Goal: Use online tool/utility: Utilize a website feature to perform a specific function

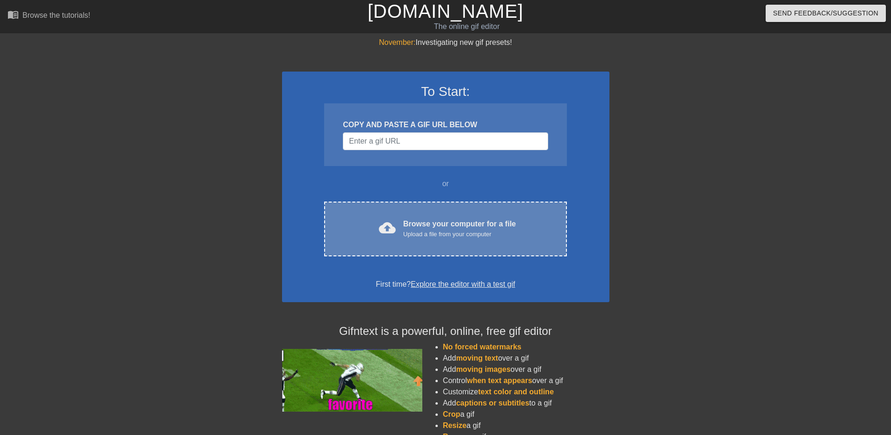
click at [473, 235] on div "Upload a file from your computer" at bounding box center [459, 234] width 113 height 9
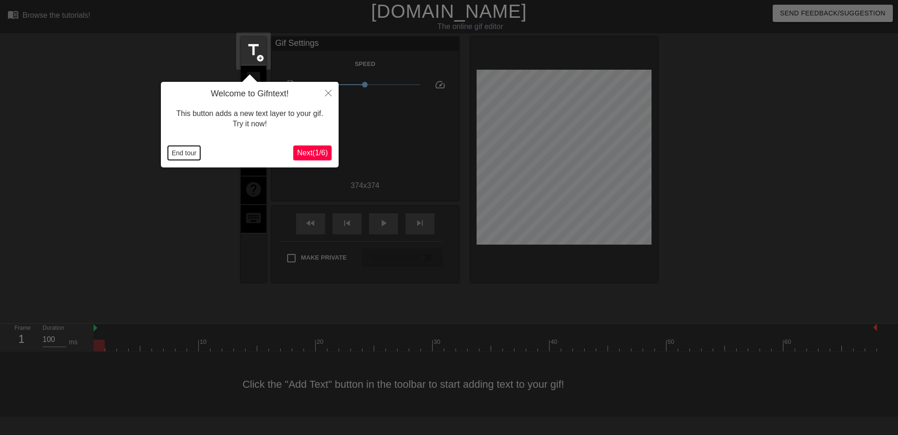
click at [176, 151] on button "End tour" at bounding box center [184, 153] width 32 height 14
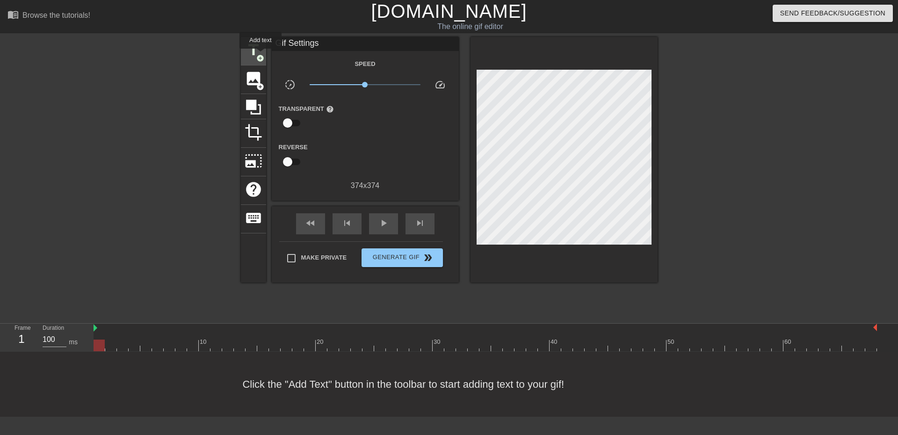
click at [261, 55] on span "add_circle" at bounding box center [260, 58] width 8 height 8
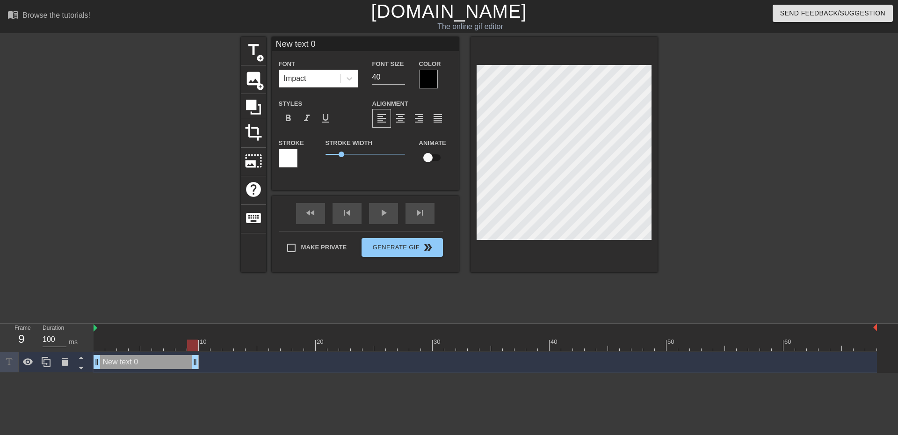
drag, startPoint x: 872, startPoint y: 362, endPoint x: 196, endPoint y: 379, distance: 675.8
click at [196, 373] on html "menu_book Browse the tutorials! [DOMAIN_NAME] The online gif editor Send Feedba…" at bounding box center [449, 186] width 898 height 373
type input "R"
type textarea "R"
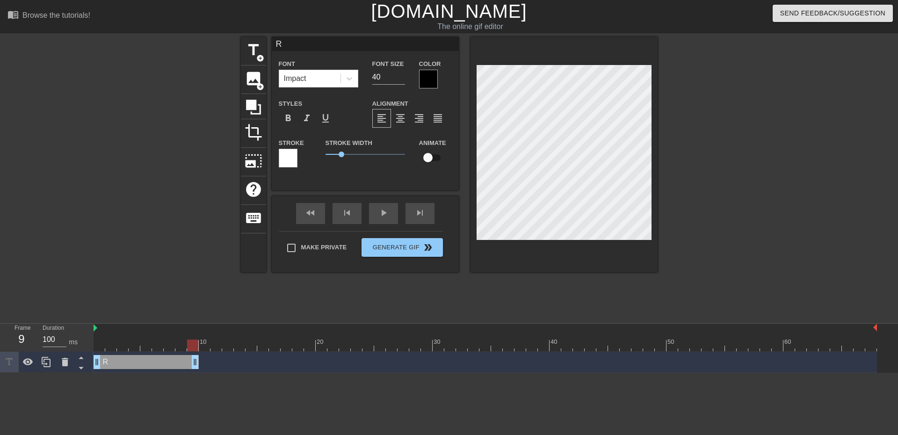
type input "RE"
type textarea "RE"
type input "REL"
type textarea "REL"
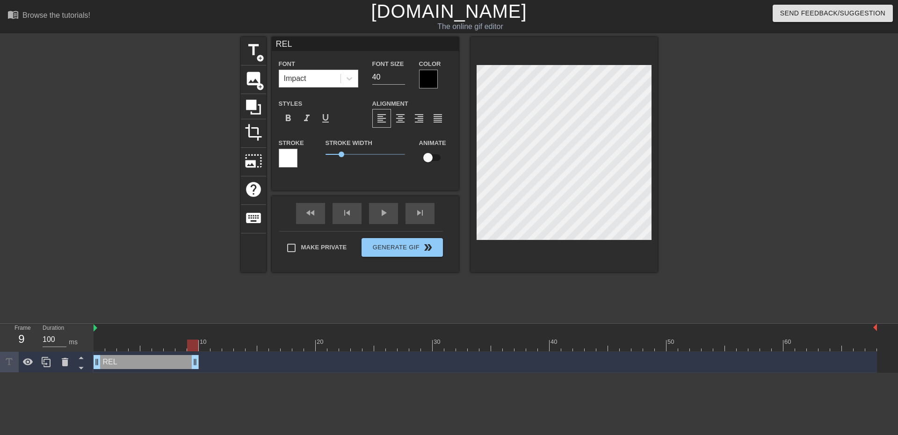
type input "RELO"
type textarea "RELO"
type input "REL"
type textarea "REL"
type input "RE"
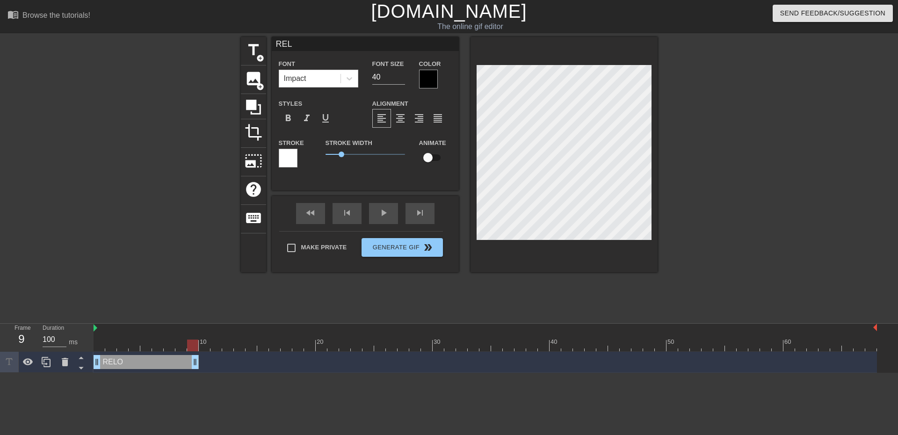
type textarea "RE"
type input "R"
type textarea "R"
type input "R"
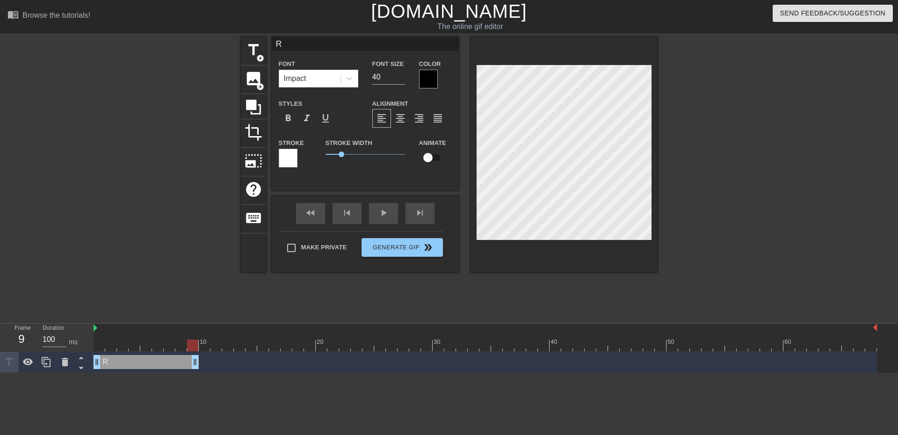
type textarea "Re"
type input "Rel"
type textarea "Rel"
type input "Relo"
type textarea "Relo"
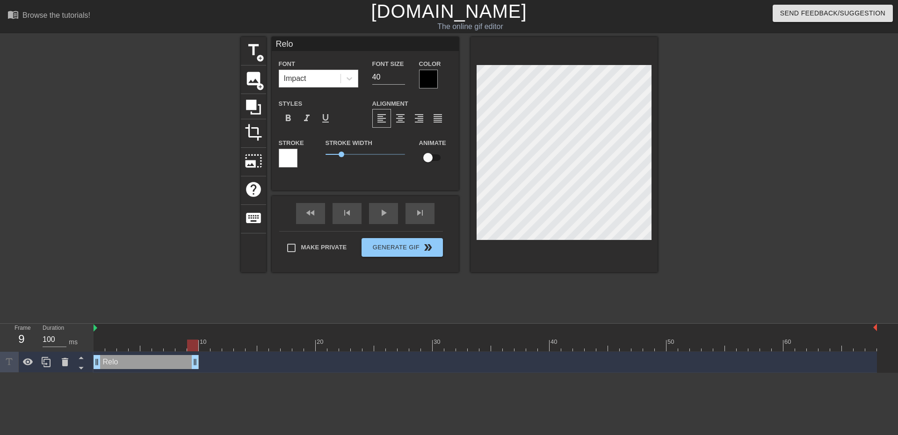
type input "Reloc"
type textarea "Reloc"
type input "Reloca"
type textarea "Reloca"
type input "Relocat"
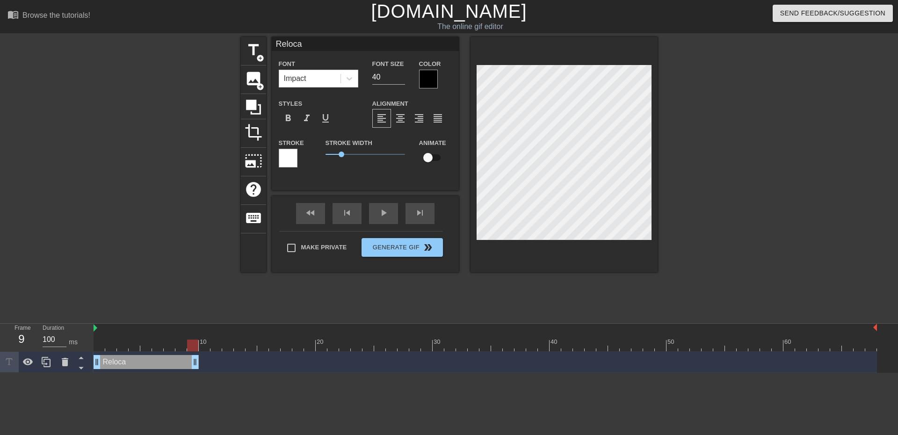
type textarea "Relocat"
type input "Relocate"
type textarea "Relocate"
type input "Relocate!"
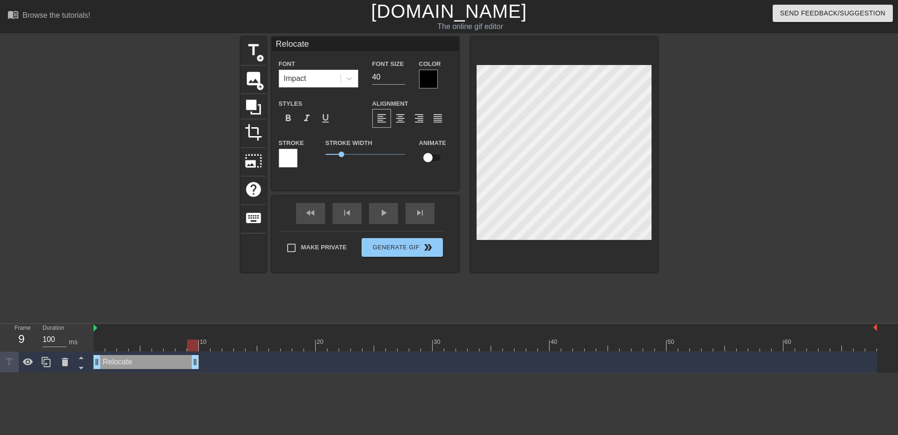
type textarea "Relocate!"
type input "Relocate!!"
type textarea "Relocate!!"
type input "Relocate!!!"
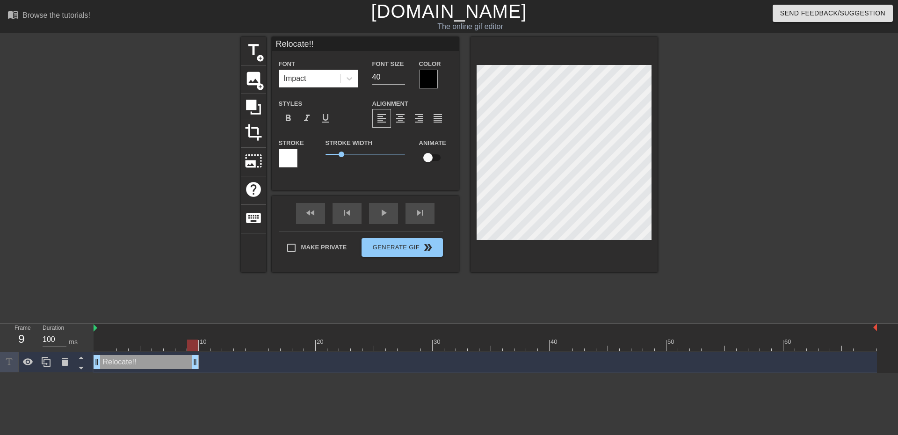
type textarea "Relocate!!!"
click at [537, 307] on div "title add_circle image add_circle crop photo_size_select_large help keyboard Re…" at bounding box center [449, 177] width 417 height 281
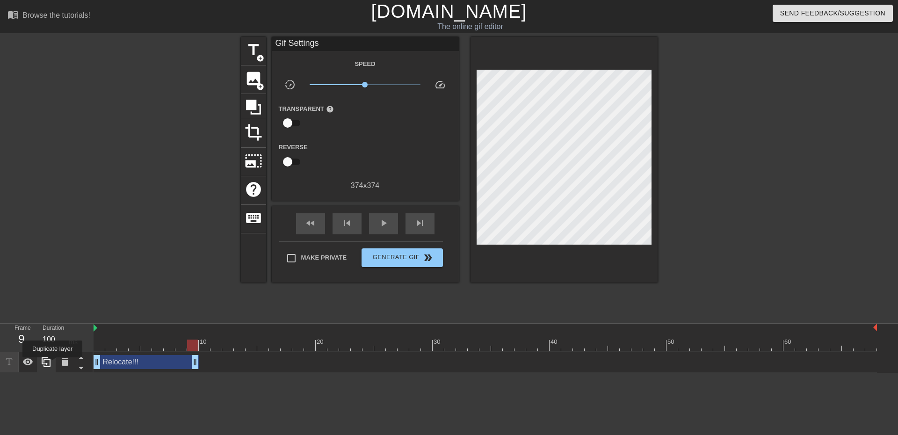
click at [52, 364] on div at bounding box center [46, 362] width 19 height 21
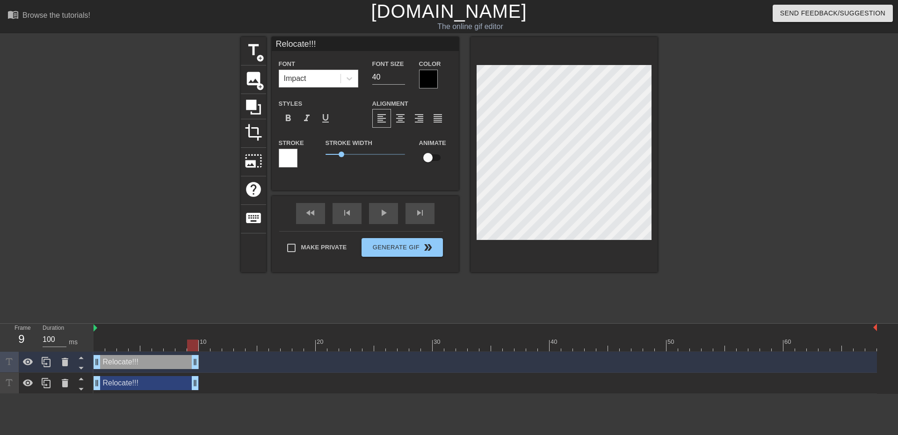
click at [129, 383] on div "Relocate!!! drag_handle drag_handle" at bounding box center [146, 383] width 105 height 14
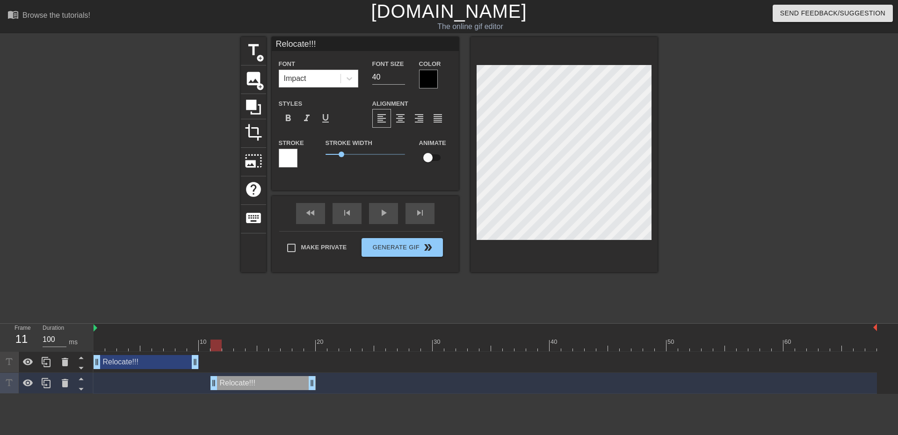
drag, startPoint x: 129, startPoint y: 383, endPoint x: 240, endPoint y: 380, distance: 111.9
click at [240, 380] on div "Relocate!!! drag_handle drag_handle" at bounding box center [263, 383] width 105 height 14
type input "S"
type textarea "S"
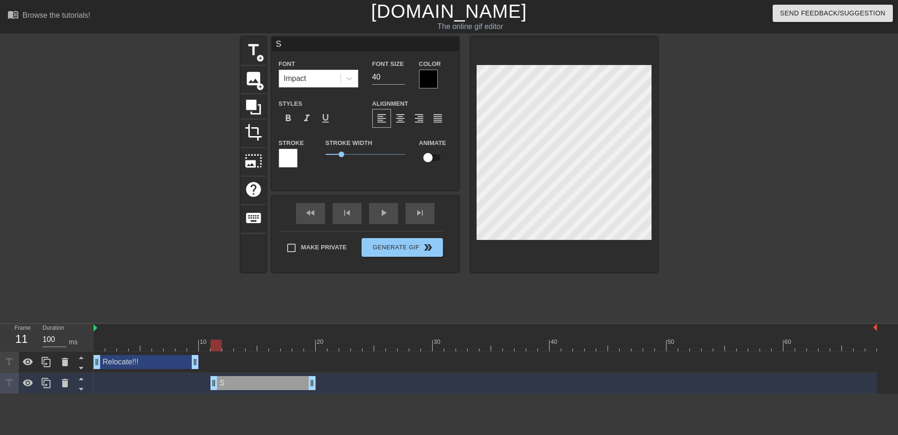
type input "Sh"
type textarea "Sh"
type input "Shi"
type textarea "Shi"
type input "[DEMOGRAPHIC_DATA]"
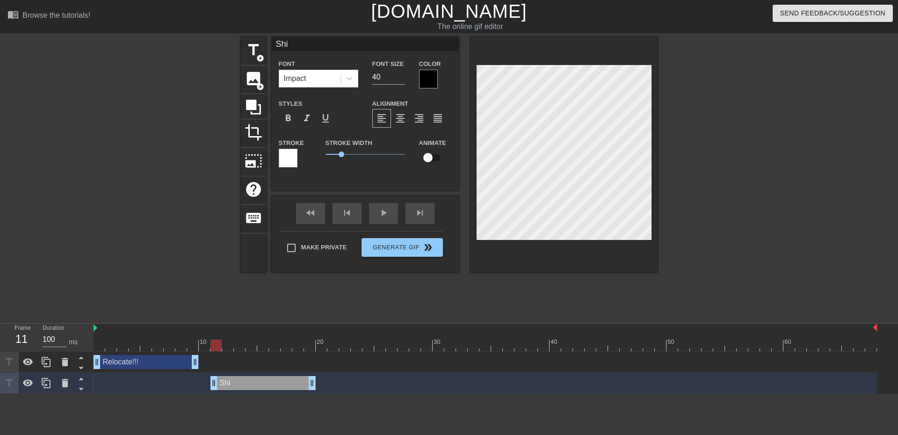
type textarea "[DEMOGRAPHIC_DATA]"
type input "[PERSON_NAME]"
type textarea "[PERSON_NAME]"
type input "Shield"
type textarea "Shield"
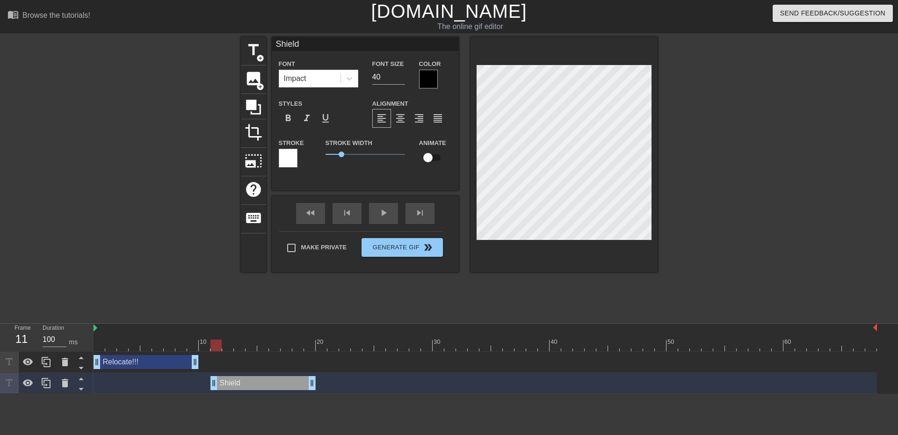
type input "Shield!"
type textarea "Shield!"
type input "Shield!!"
type textarea "Shield!!"
type input "Shield!!!"
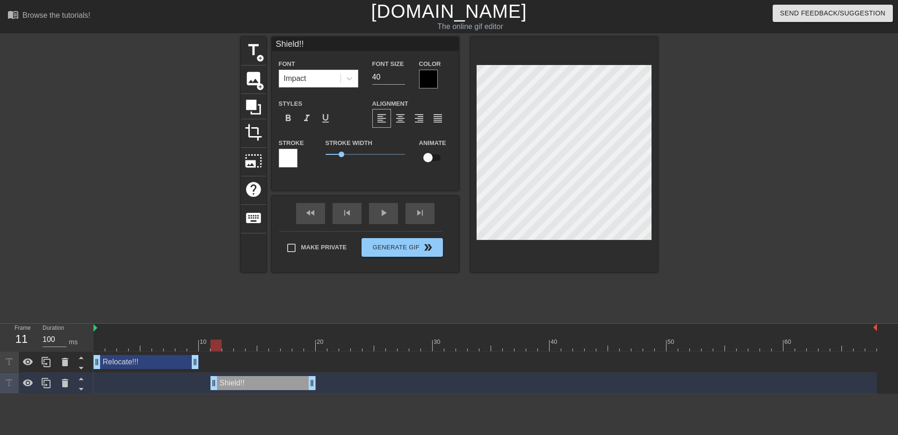
type textarea "Shield!!!"
click at [464, 306] on div "title add_circle image add_circle crop photo_size_select_large help keyboard Sh…" at bounding box center [449, 177] width 417 height 281
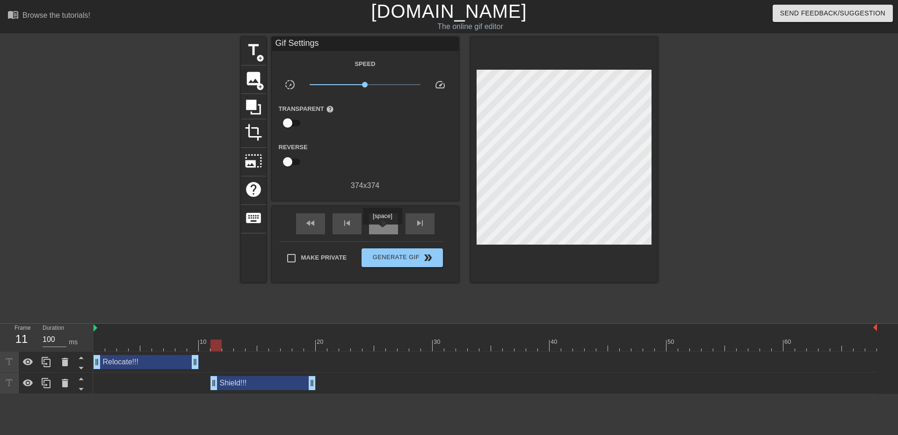
click at [382, 231] on div "play_arrow" at bounding box center [383, 223] width 29 height 21
click at [380, 220] on span "pause" at bounding box center [383, 223] width 11 height 11
click at [44, 387] on icon at bounding box center [46, 383] width 11 height 11
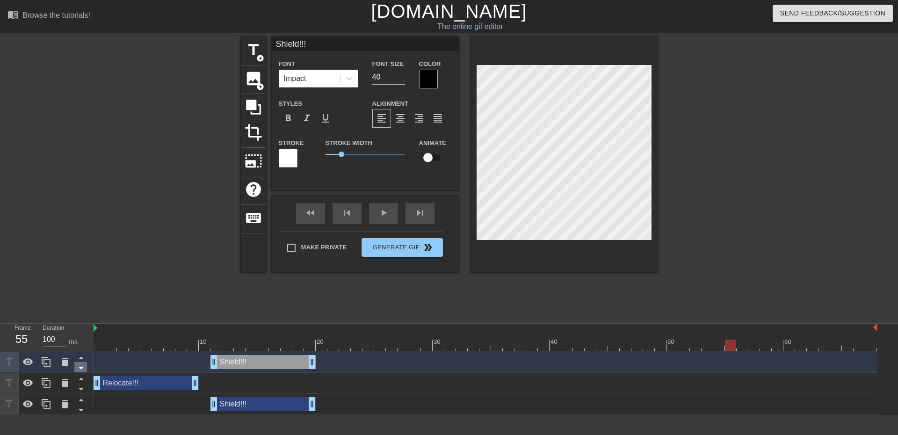
click at [80, 367] on icon at bounding box center [81, 368] width 12 height 12
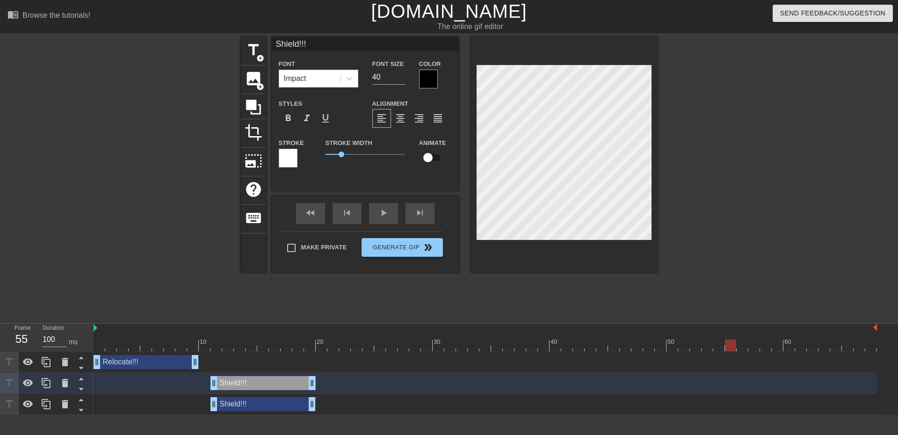
click at [253, 404] on div "Shield!!! drag_handle drag_handle" at bounding box center [263, 404] width 105 height 14
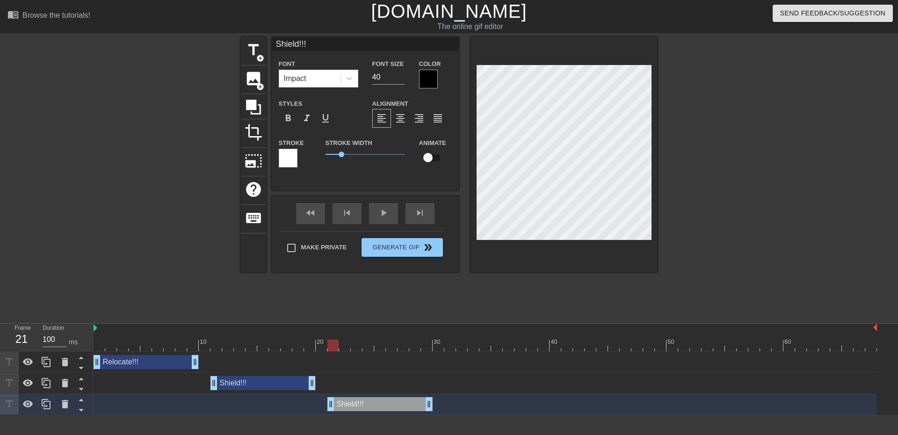
drag, startPoint x: 246, startPoint y: 406, endPoint x: 362, endPoint y: 403, distance: 115.6
click at [362, 403] on div "Shield!!! drag_handle drag_handle" at bounding box center [380, 404] width 105 height 14
type input "C"
type textarea "C"
type input "Co"
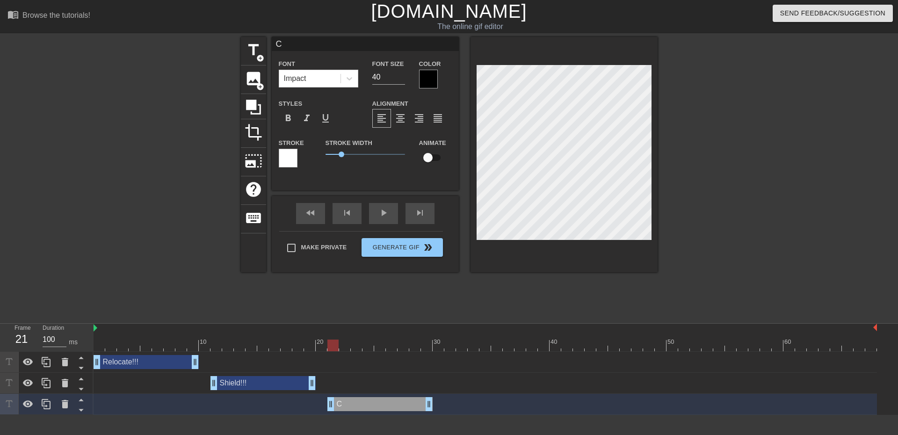
type textarea "Co"
type input "Com"
type textarea "Com"
type input "Comm"
type textarea "Comm"
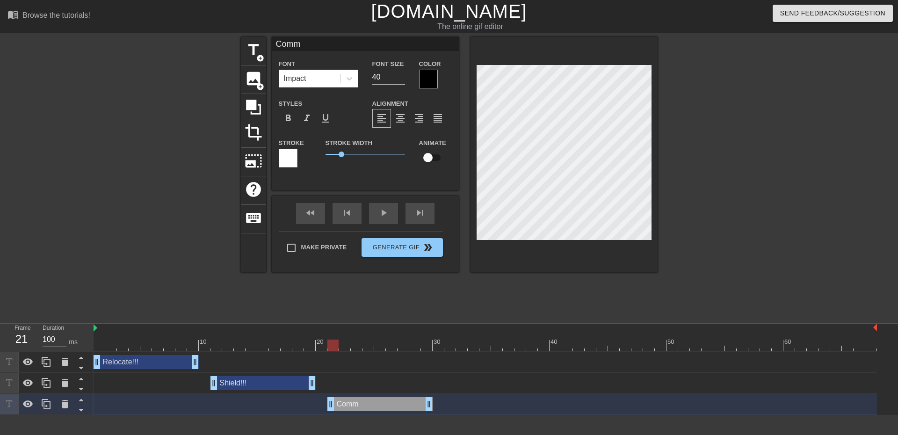
type input "Commu"
type textarea "Commu"
type input "Commun"
type textarea "Commun"
type input "Communi"
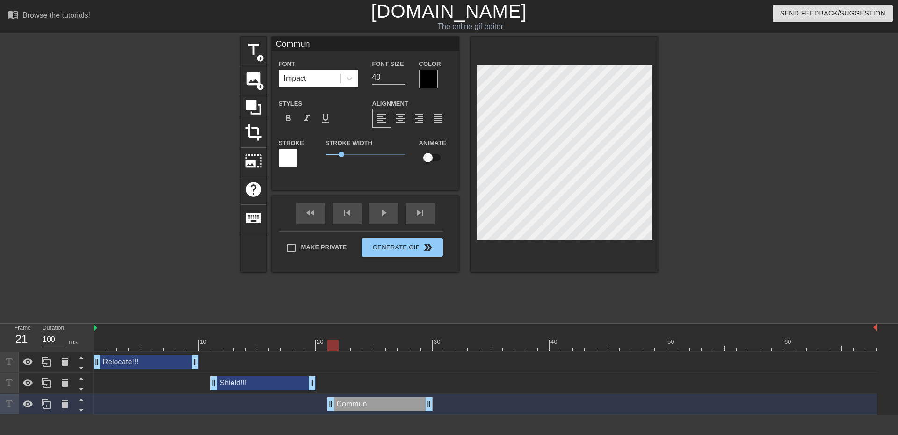
type textarea "Communi"
type input "Communic"
type textarea "Communic"
type input "Communica"
type textarea "Communica"
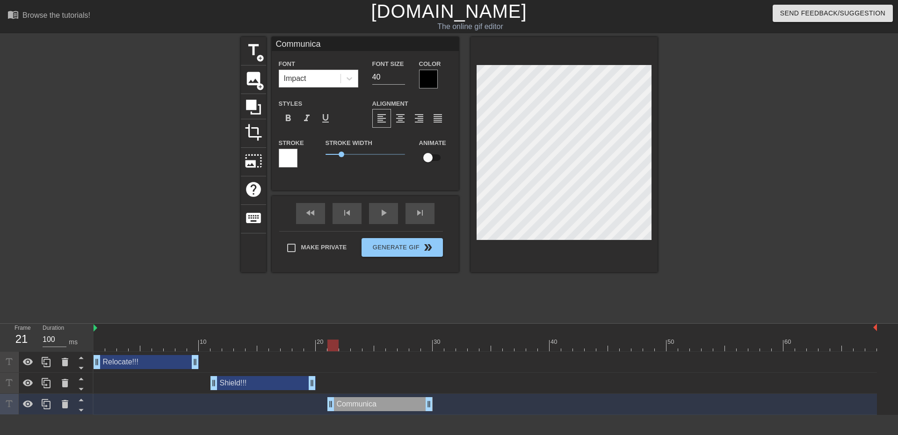
type input "Communicat"
type textarea "Communicat"
type input "Communicate"
type textarea "Communicate"
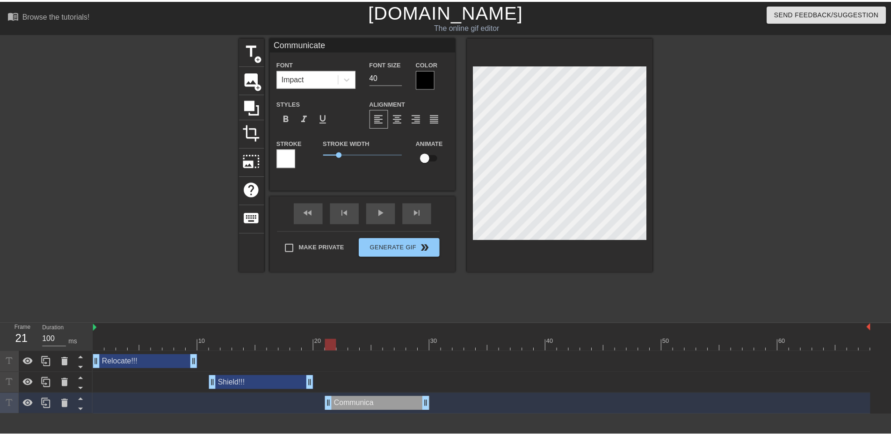
scroll to position [1, 3]
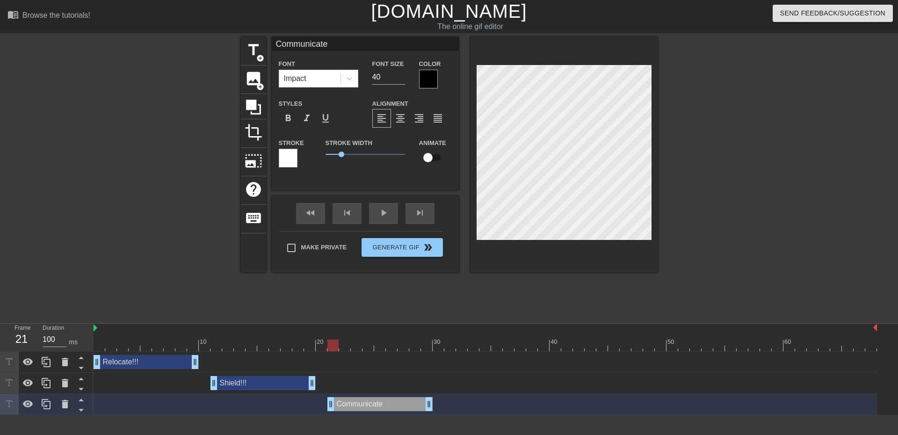
type input "Communicate!"
type textarea "Communicate!"
type input "Communicate!!"
type textarea "Communicate!!"
type input "Communicate!!!"
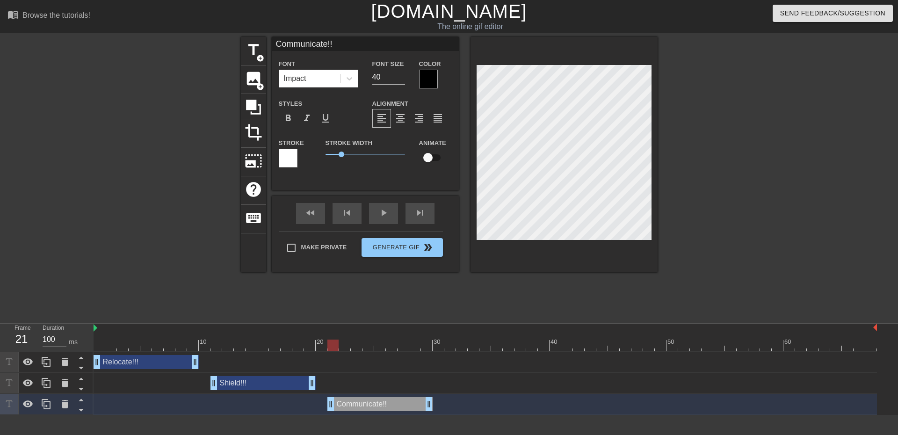
type textarea "Communicate!!!"
click at [417, 308] on div "title add_circle image add_circle crop photo_size_select_large help keyboard Co…" at bounding box center [449, 177] width 417 height 281
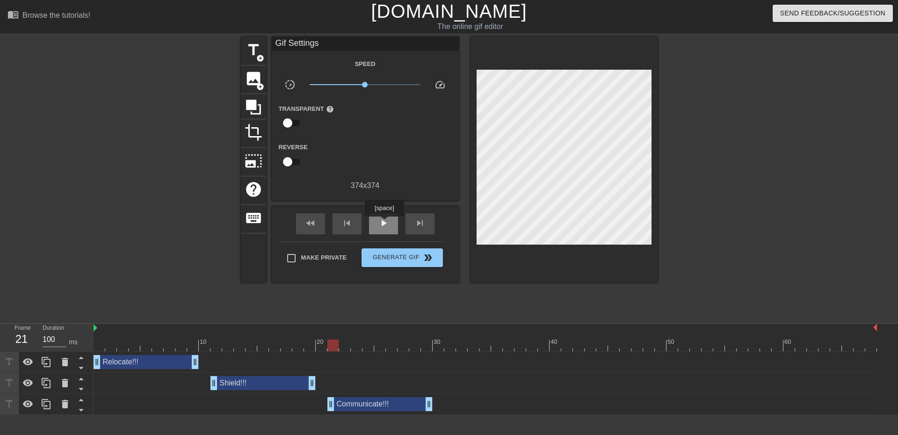
click at [384, 223] on span "play_arrow" at bounding box center [383, 223] width 11 height 11
click at [380, 219] on span "pause" at bounding box center [383, 223] width 11 height 11
click at [43, 408] on icon at bounding box center [46, 404] width 11 height 11
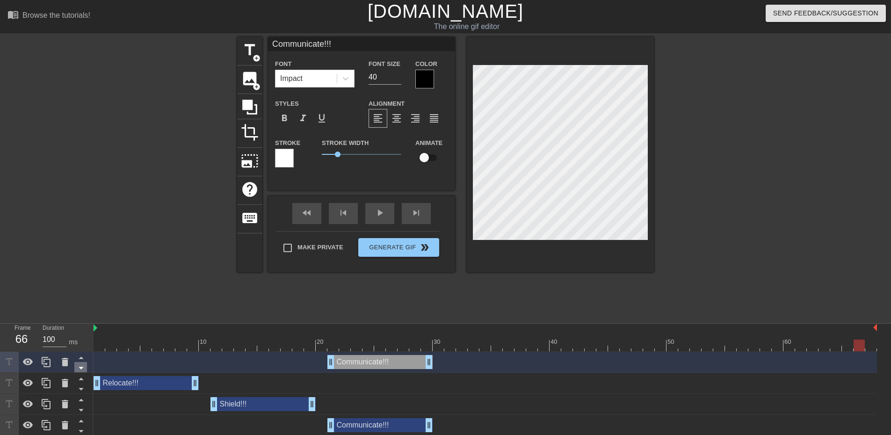
click at [75, 368] on icon at bounding box center [81, 368] width 12 height 12
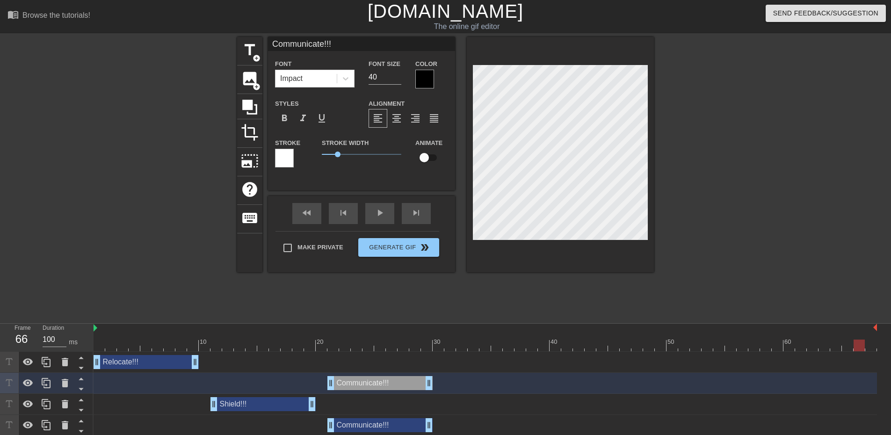
click at [75, 368] on icon at bounding box center [81, 368] width 12 height 12
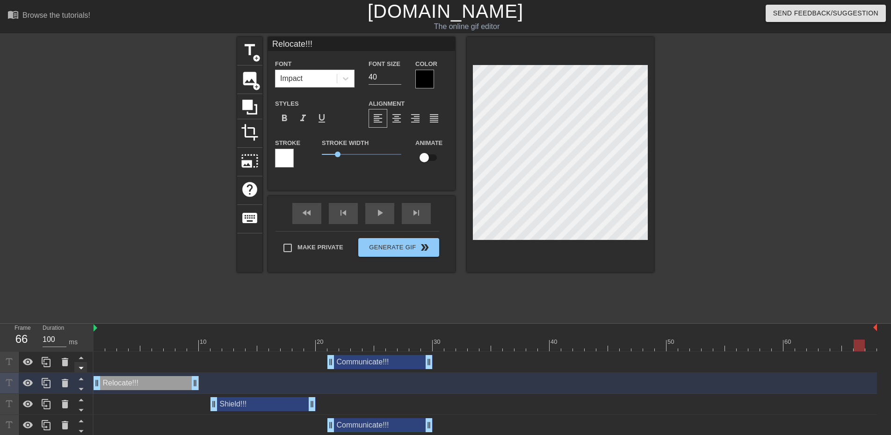
click at [81, 370] on icon at bounding box center [81, 368] width 5 height 2
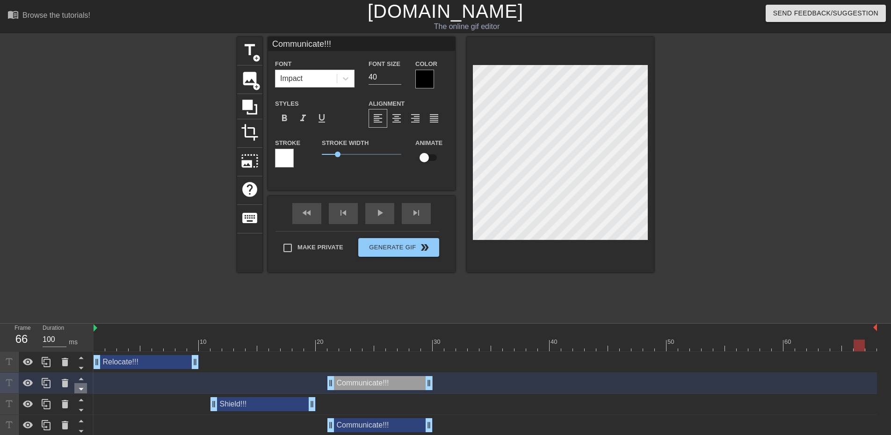
click at [81, 389] on icon at bounding box center [81, 389] width 5 height 2
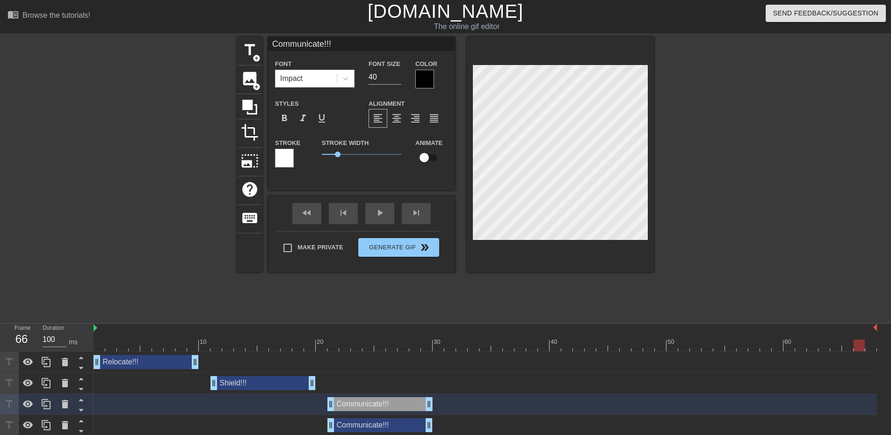
click at [379, 429] on div "Communicate!!! drag_handle drag_handle" at bounding box center [380, 425] width 105 height 14
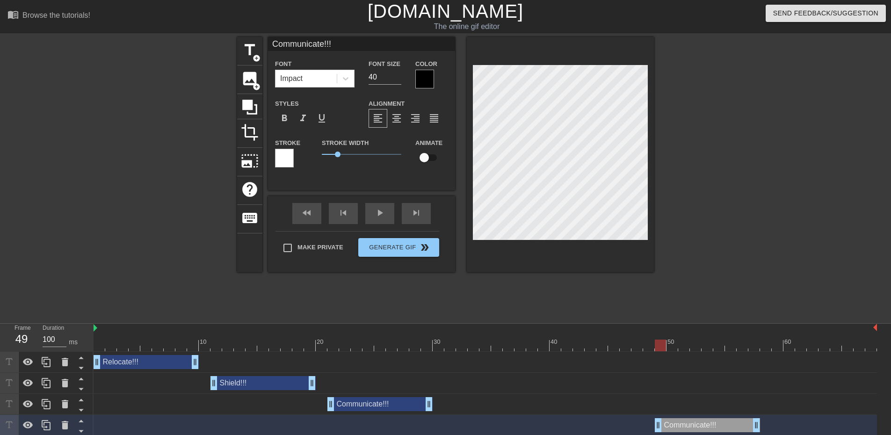
drag, startPoint x: 381, startPoint y: 427, endPoint x: 469, endPoint y: 412, distance: 89.3
click at [704, 435] on html "menu_book Browse the tutorials! [DOMAIN_NAME] The online gif editor Send Feedba…" at bounding box center [445, 218] width 891 height 436
click at [155, 366] on div "Relocate!!! drag_handle drag_handle" at bounding box center [146, 362] width 105 height 14
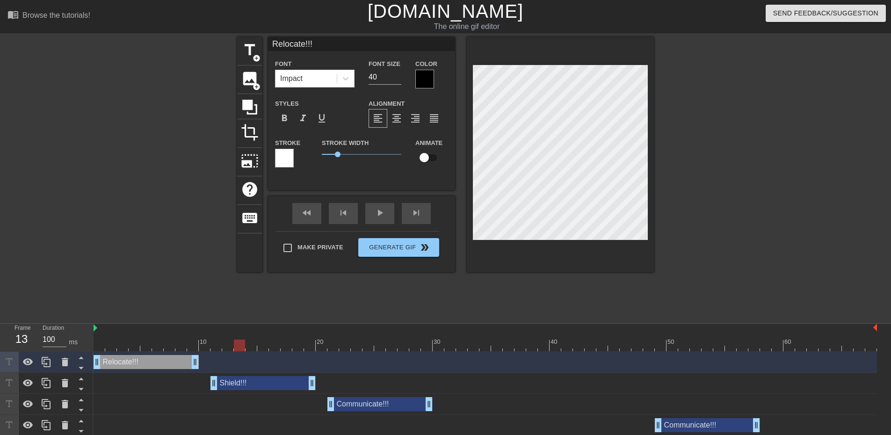
drag, startPoint x: 661, startPoint y: 346, endPoint x: 237, endPoint y: 347, distance: 423.4
click at [237, 347] on div at bounding box center [239, 346] width 11 height 12
drag, startPoint x: 196, startPoint y: 359, endPoint x: 240, endPoint y: 359, distance: 44.9
drag, startPoint x: 233, startPoint y: 384, endPoint x: 273, endPoint y: 382, distance: 39.8
click at [273, 382] on div "Shield!!! drag_handle drag_handle" at bounding box center [298, 383] width 105 height 14
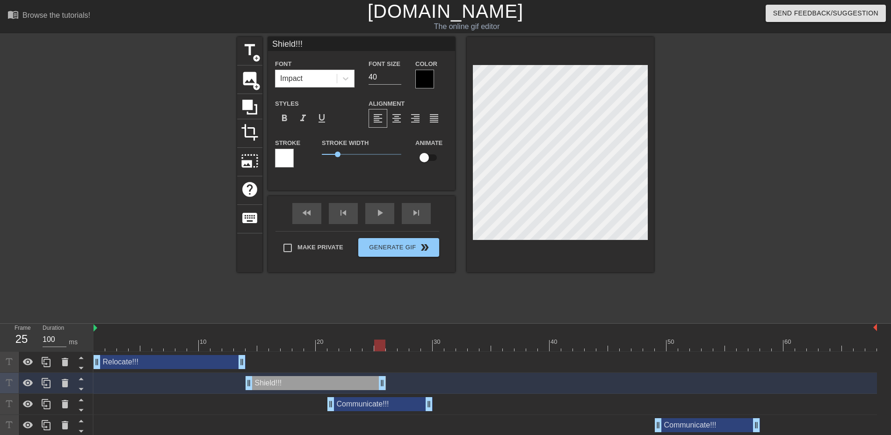
drag, startPoint x: 348, startPoint y: 386, endPoint x: 379, endPoint y: 386, distance: 30.4
drag, startPoint x: 377, startPoint y: 410, endPoint x: 440, endPoint y: 409, distance: 63.2
click at [440, 409] on div "Communicate!!! drag_handle drag_handle" at bounding box center [438, 404] width 105 height 14
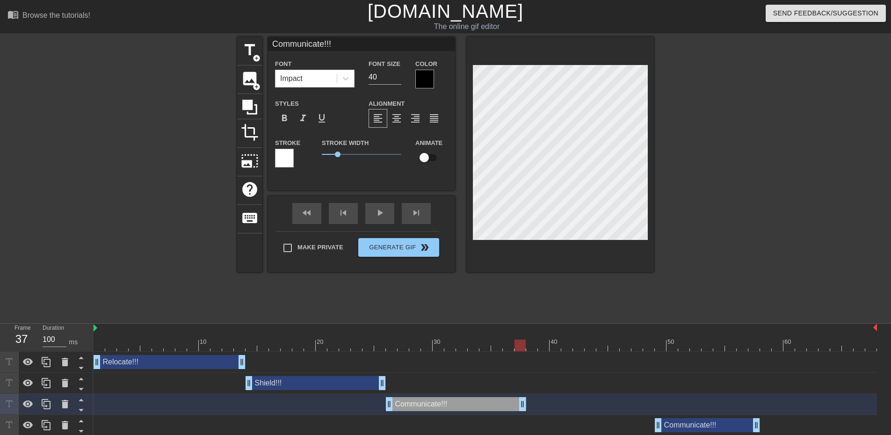
drag, startPoint x: 489, startPoint y: 408, endPoint x: 521, endPoint y: 407, distance: 31.4
drag, startPoint x: 683, startPoint y: 424, endPoint x: 550, endPoint y: 429, distance: 132.5
click at [557, 430] on div "Communicate!!! drag_handle drag_handle" at bounding box center [578, 425] width 105 height 14
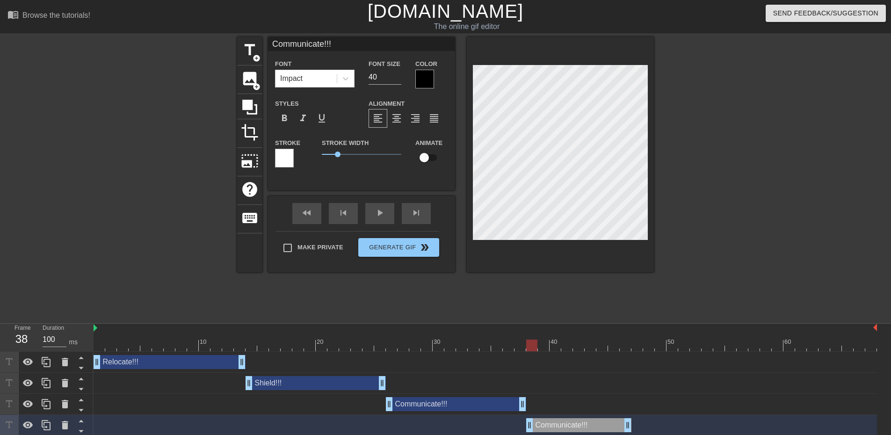
click at [132, 362] on div "Relocate!!! drag_handle drag_handle" at bounding box center [170, 362] width 152 height 14
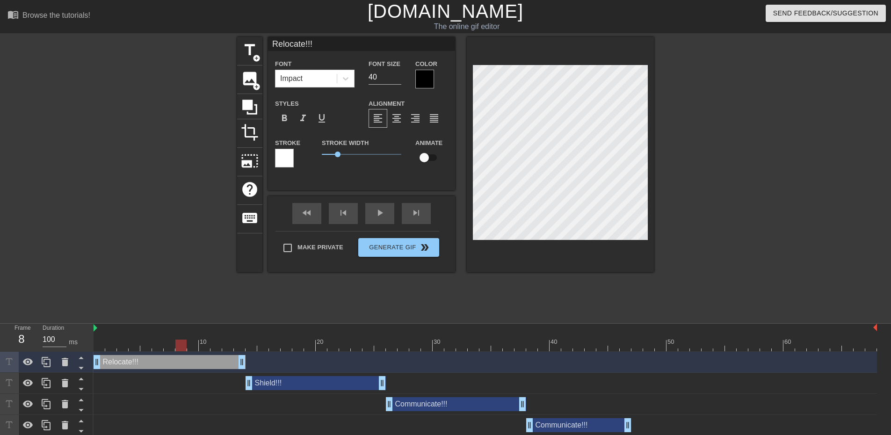
click at [180, 344] on div at bounding box center [486, 346] width 784 height 12
type input "Relocate !!!"
type textarea "Relocate !!!"
type input "Relocate t!!!"
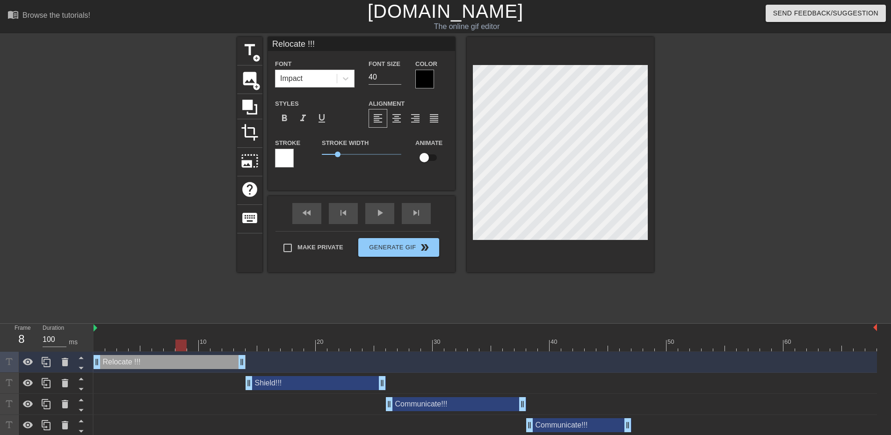
type textarea "Relocate t!!!"
type input "Relocate to!!!"
type textarea "Relocate to!!!"
type input "Relocate to !!!"
type textarea "Relocate to !!!"
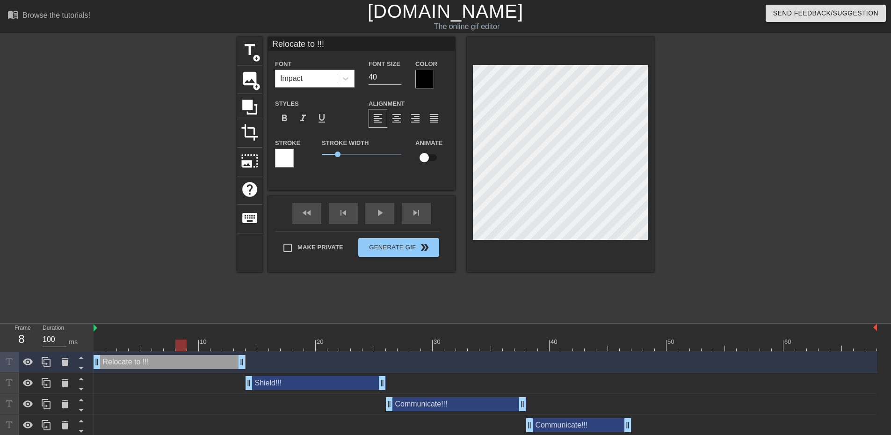
type input "Relocate to s!!!"
type textarea "Relocate to s!!!"
type input "Relocate to su!!!"
type textarea "Relocate to su!!!"
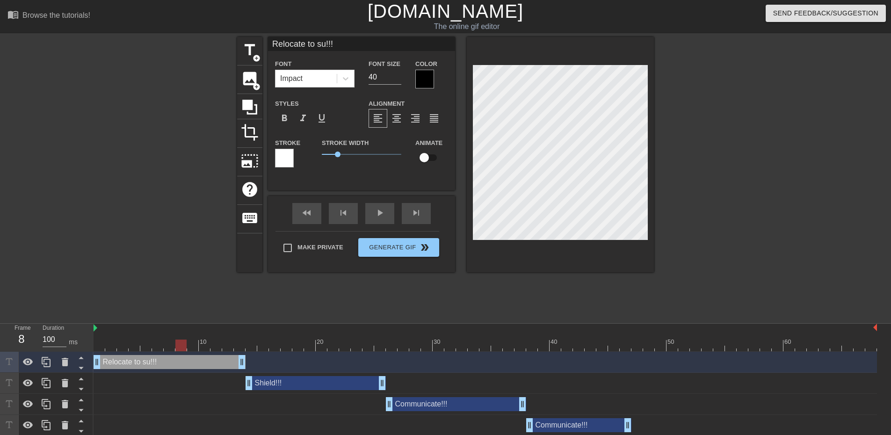
type input "Relocate to sub!!!"
type textarea "Relocate to sub!!!"
type input "Relocate to sub !!!"
type textarea "Relocate to sub !!!"
type input "Relocate to sub 2!!!"
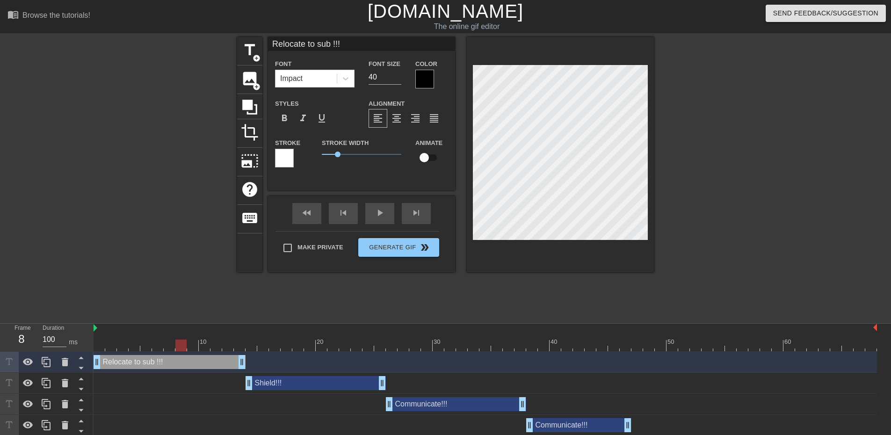
type textarea "Relocate to sub 2!!!"
type input "Relocate to sub 20!!!"
type textarea "Relocate to sub 20!!!"
type input "Relocate to sub 20 !!!"
type textarea "Relocate to sub 20 !!!"
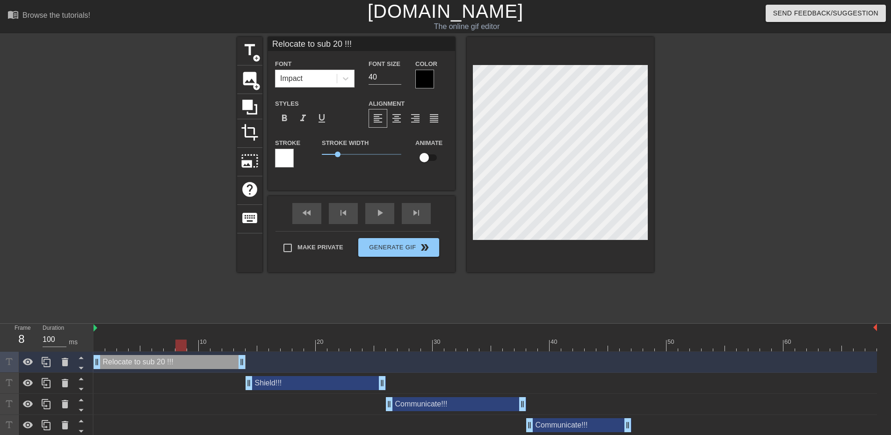
type input "Relocate to sub 20 s!!!"
type textarea "Relocate to sub 20 s!!!"
type input "Relocate to sub 20 sy!!!"
type textarea "Relocate to sub 20 sy!!!"
type input "Relocate to sub 20 sys!!!"
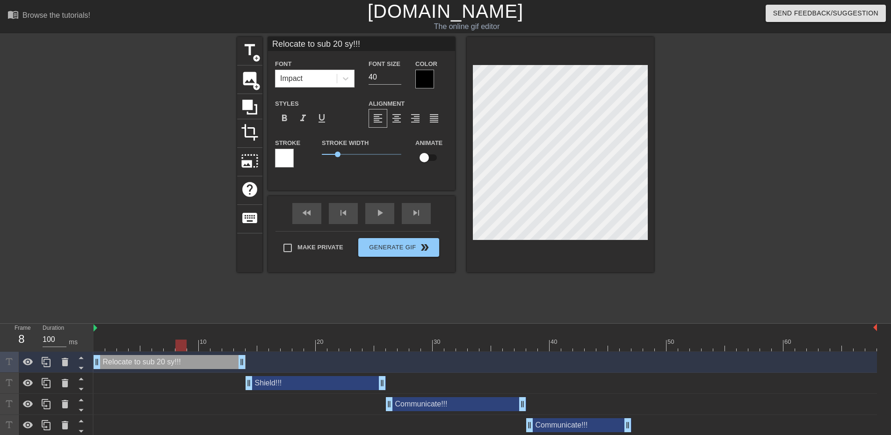
type textarea "Relocate to sub 20 sys!!!"
type input "Relocate to sub 20 syst!!!"
type textarea "Relocate to sub 20 syst!!!"
type input "Relocate to sub 20 syste!!!"
type textarea "Relocate to sub 20 syste!!!"
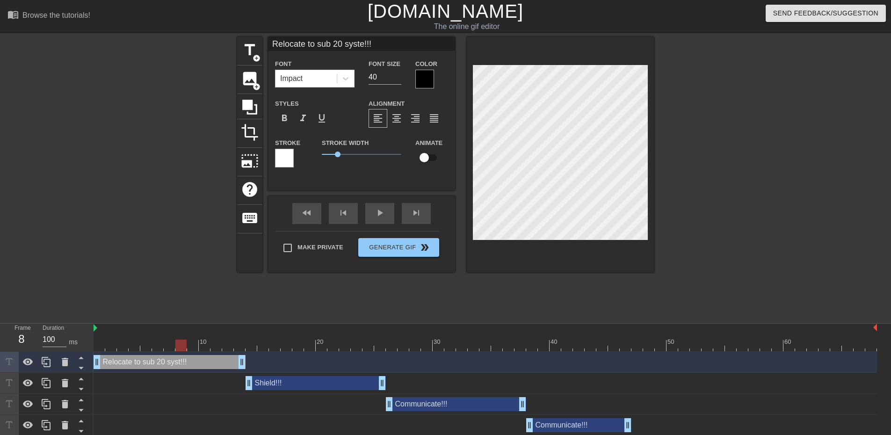
type input "Relocate to sub 20 system!!!"
type textarea "Relocate to sub 20 system!!!"
type input "Relocate to sub 20 syste!!!"
type textarea "Relocate to sub 20 syste!!!"
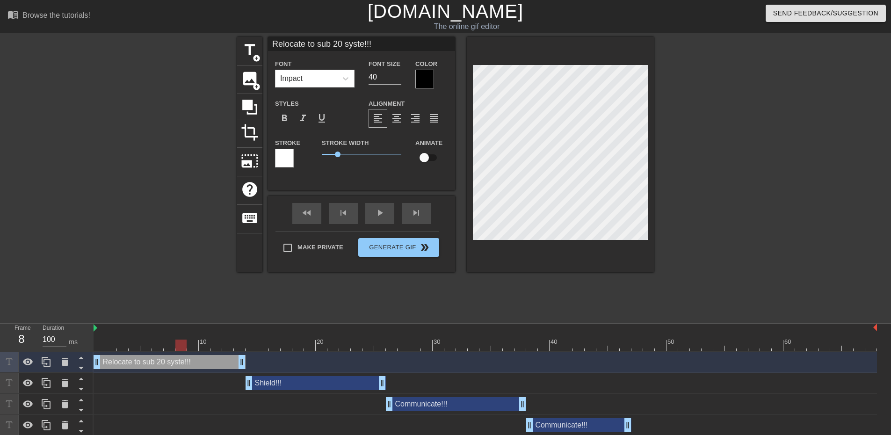
type input "Relocate to sub 20 syst!!!"
type textarea "Relocate to sub 20 syst!!!"
type input "Relocate to sub 20 sys!!!"
type textarea "Relocate to sub 20 sys!!!"
type input "Relocate to sub 20 sy!!!"
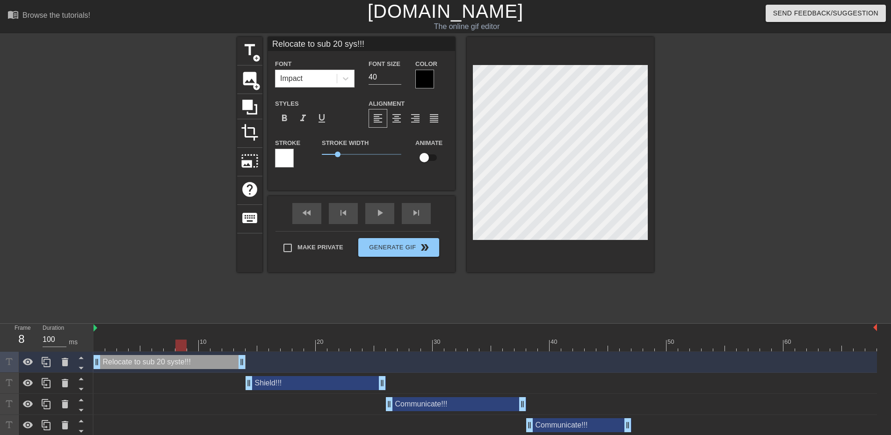
type textarea "Relocate to sub 20 sy!!!"
type input "Relocate to sub 20 s!!!"
type textarea "Relocate to sub 20 s!!!"
type input "Relocate to sub 20 !!!"
type textarea "Relocate to sub 20 !!!"
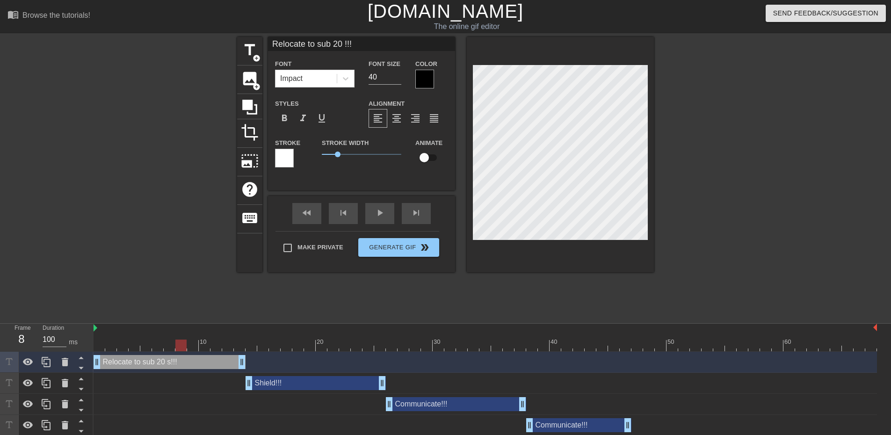
type input "Relocate to sub 20!!!"
type textarea "Relocate to sub 20!!!"
type input "Relocate to sub 2!!!"
type textarea "Relocate to sub 2!!!"
type input "Relocate to sub !!!"
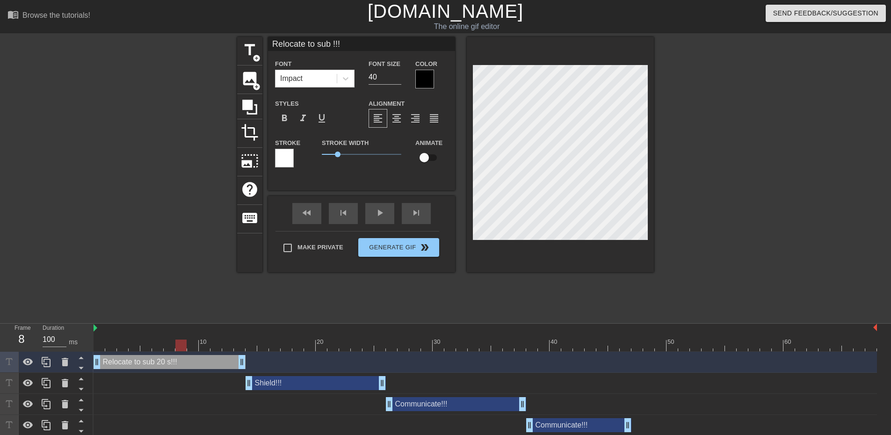
type textarea "Relocate to sub!!!"
type input "Relocate to su!!!"
type textarea "Relocate to su!!!"
type input "Relocate to s!!!"
type textarea "Relocate to s!!!"
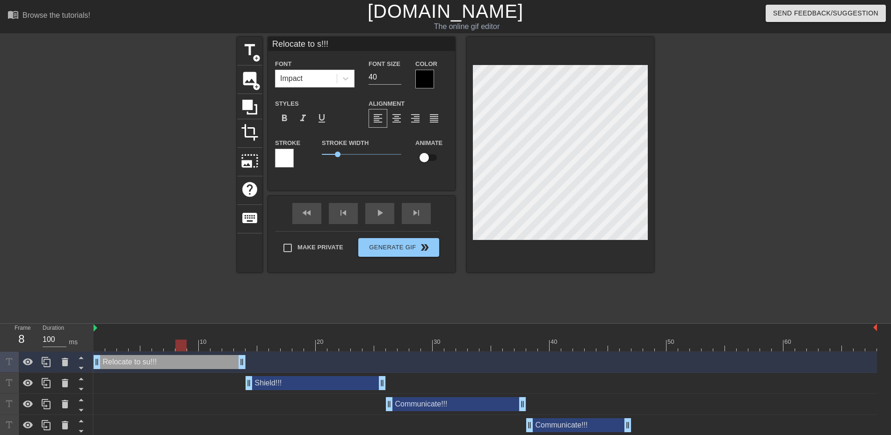
type input "Relocate to !!!"
type textarea "Relocate to !!!"
type input "Relocate to!!!"
type textarea "Relocate to!!!"
type input "Relocate to!!!"
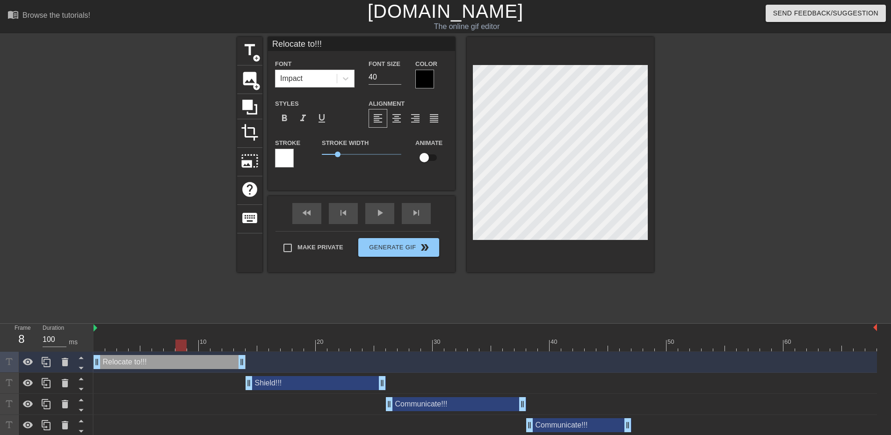
type textarea "Relocate to !!!"
type input "Relocate tot!!!"
type textarea "Relocate to t!!!"
type input "Relocate toto!!!"
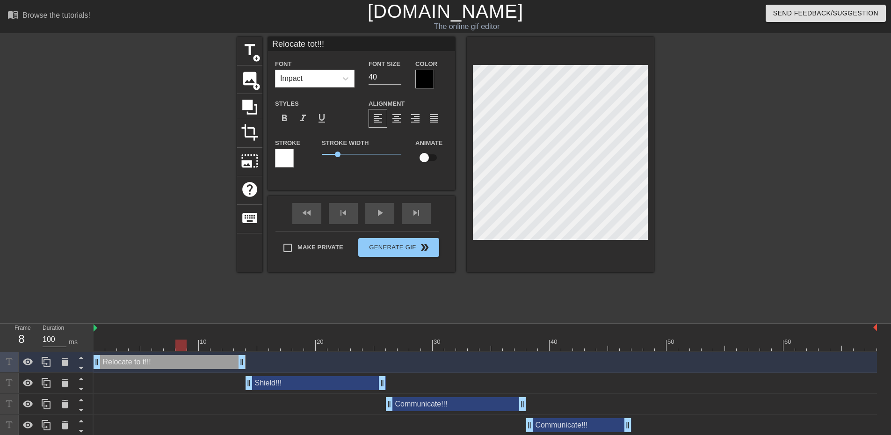
type textarea "Relocate to to!!!"
type input "Relocate toto !!!"
type textarea "Relocate to to !!!"
type input "Relocate toto s!!!"
type textarea "Relocate to to s!!!"
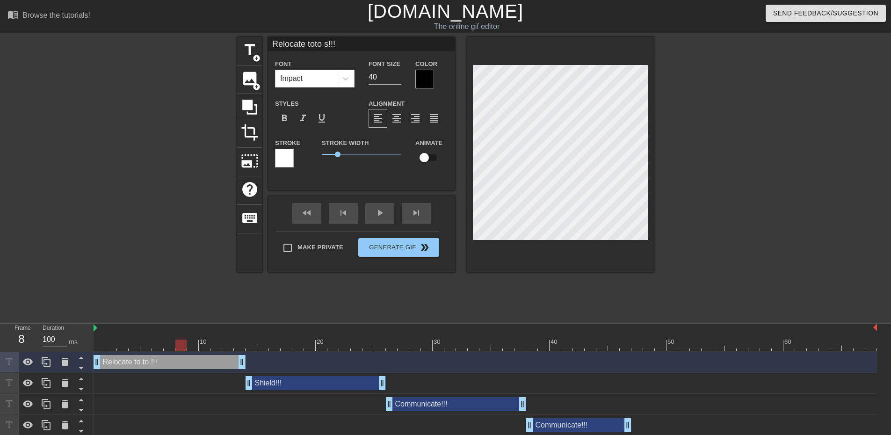
type input "Relocate toto su!!!"
type textarea "Relocate to to su!!!"
type input "Relocate toto sub!!!"
type textarea "Relocate to to sub!!!"
type input "Relocate toto sub !!!"
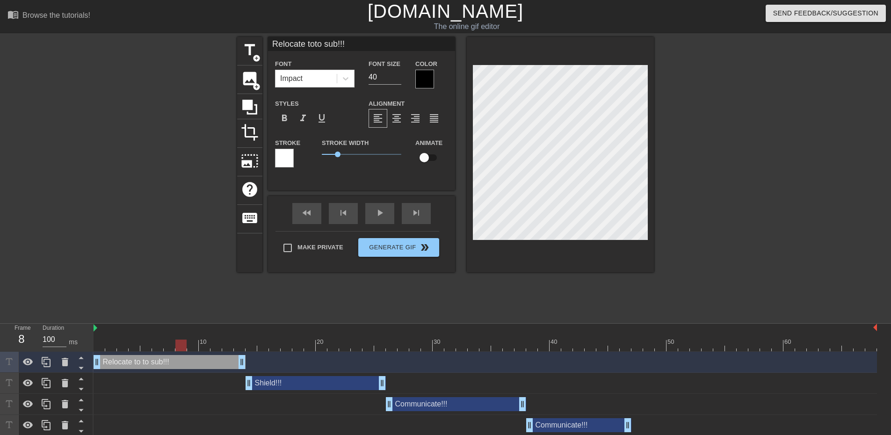
type textarea "Relocate to to sub !!!"
type input "Relocate toto sub 2!!!"
type textarea "Relocate to to sub 2!!!"
type input "Relocate toto sub 20!!!"
type textarea "Relocate to to sub 20!!!"
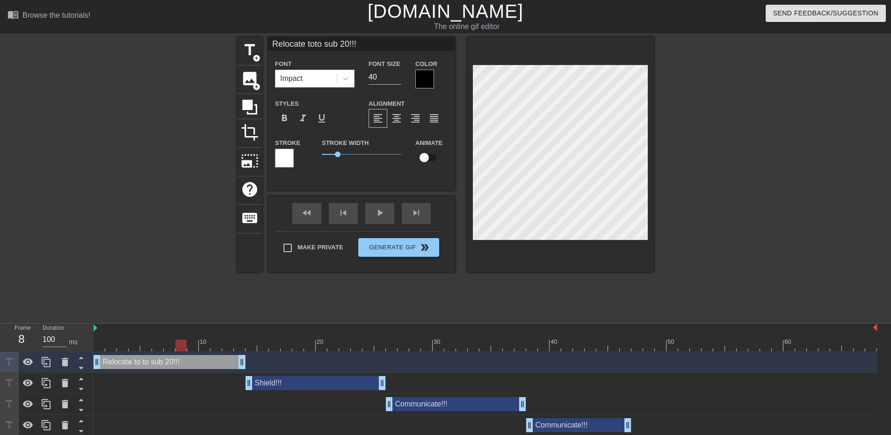
type input "Relocate toto sub 20 !!!"
type textarea "Relocate to to sub 20 !!!"
type input "Relocate toto sub 20 s!!!"
type textarea "Relocate to to sub 20 s!!!"
type input "Relocate toto sub 20 sy!!!"
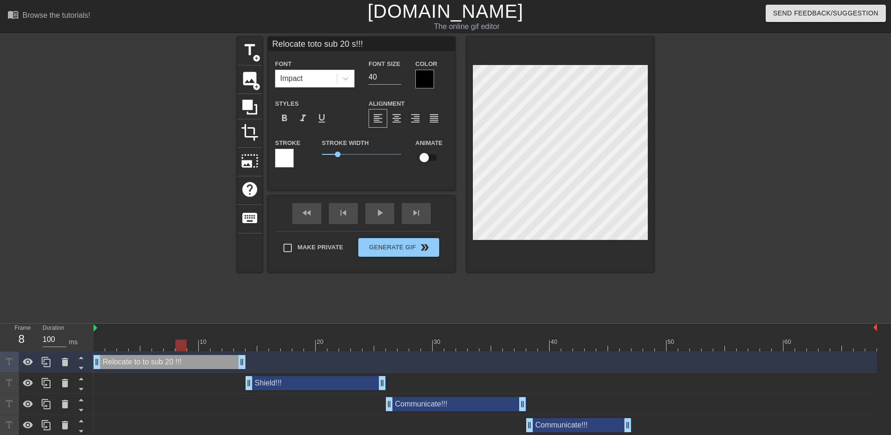
type textarea "Relocate to to sub 20 sy!!!"
type input "Relocate toto sub 20 sys!!!"
type textarea "Relocate to to sub 20 sys!!!"
type input "Relocate toto sub 20 syst!!!"
type textarea "Relocate to to sub 20 syst!!!"
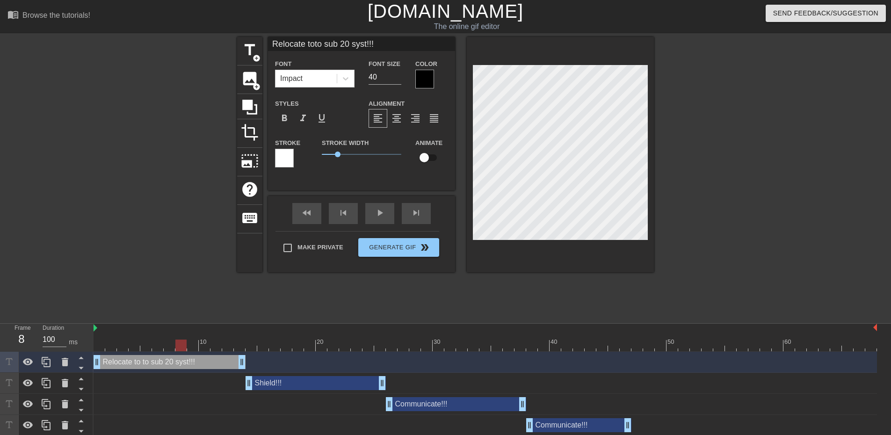
type input "Relocate toto sub 20 syste!!!"
type textarea "Relocate to to sub 20 syste!!!"
type input "Relocate toto sub 20 system!!!"
type textarea "Relocate to to sub 20 system!!!"
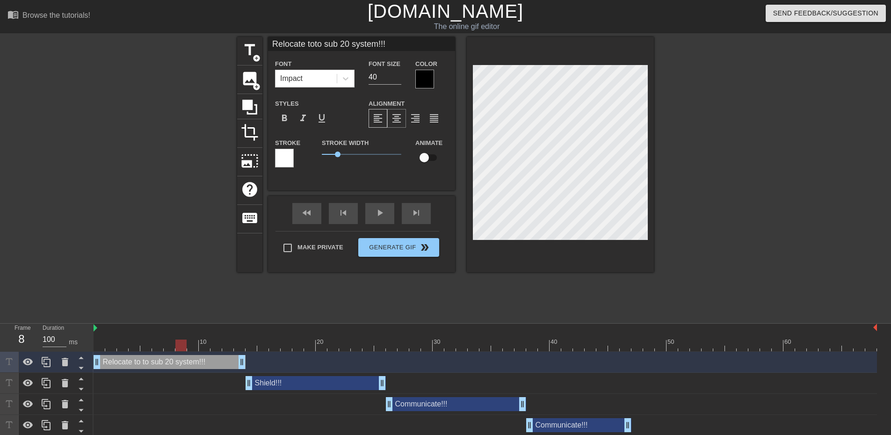
click at [398, 118] on span "format_align_center" at bounding box center [396, 118] width 11 height 11
click at [710, 230] on div at bounding box center [735, 177] width 140 height 281
click at [359, 384] on div "Shield!!! drag_handle drag_handle" at bounding box center [316, 383] width 140 height 14
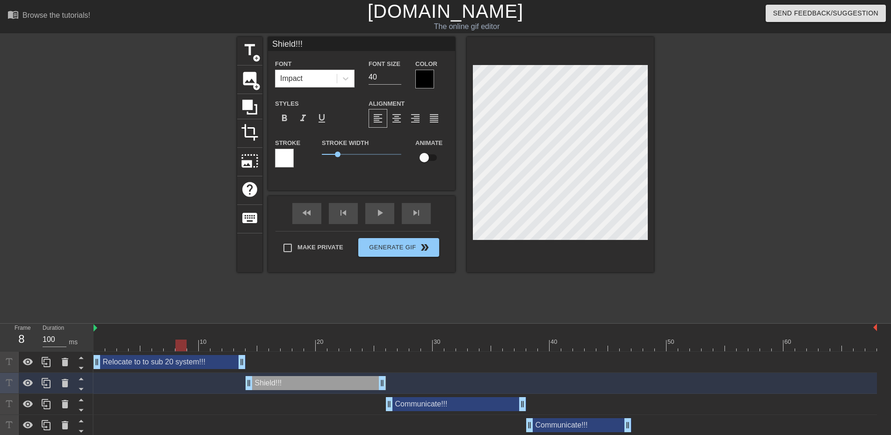
click at [295, 343] on div at bounding box center [486, 346] width 784 height 12
type input "WShield!!!"
type textarea "WShield!!!"
type input "WhShield!!!"
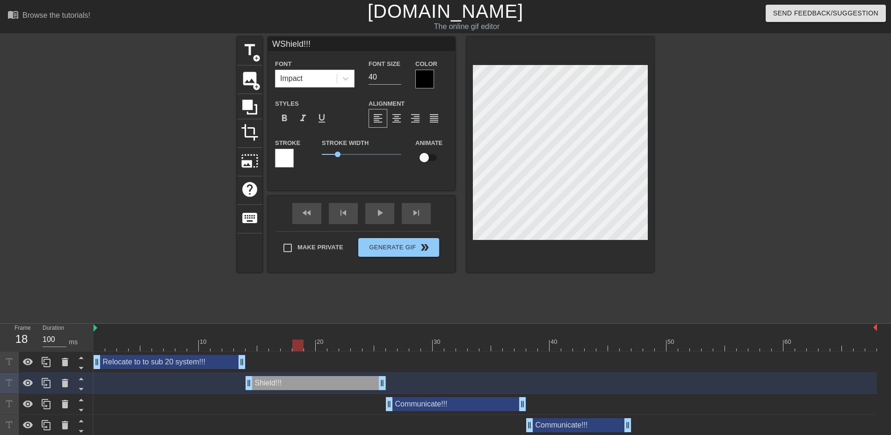
type textarea "WhShield!!!"
type input "WheShield!!!"
type textarea "WheShield!!!"
type input "WhenShield!!!"
type textarea "WhenShield!!!"
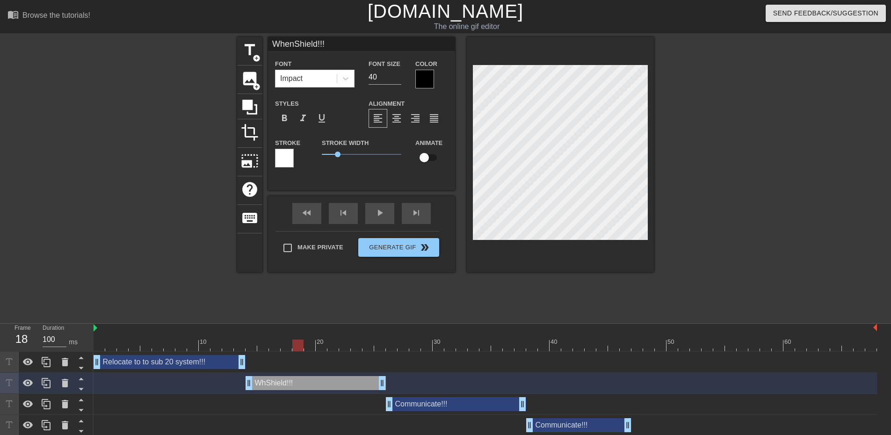
type input "When Shield!!!"
type textarea "When Shield!!!"
type input "When AShield!!!"
type textarea "When AShield!!!"
type input "When AFShield!!!"
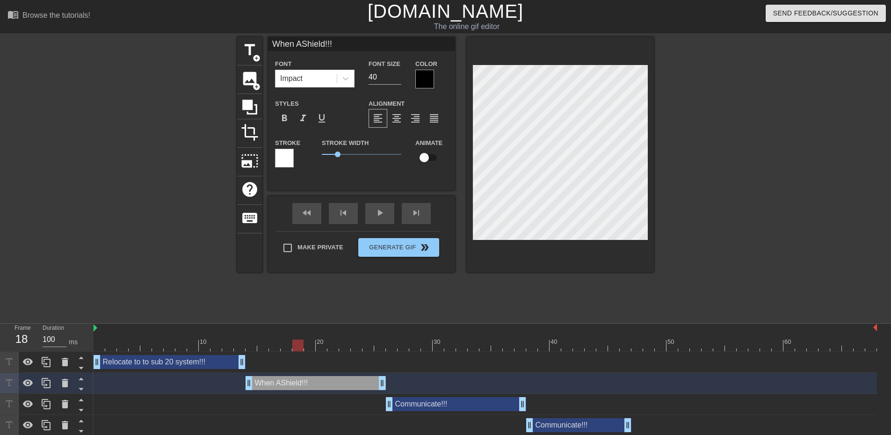
type textarea "When AFShield!!!"
type input "When AFKShield!!!"
type textarea "When AFKShield!!!"
type input "When AFK Shield!!!"
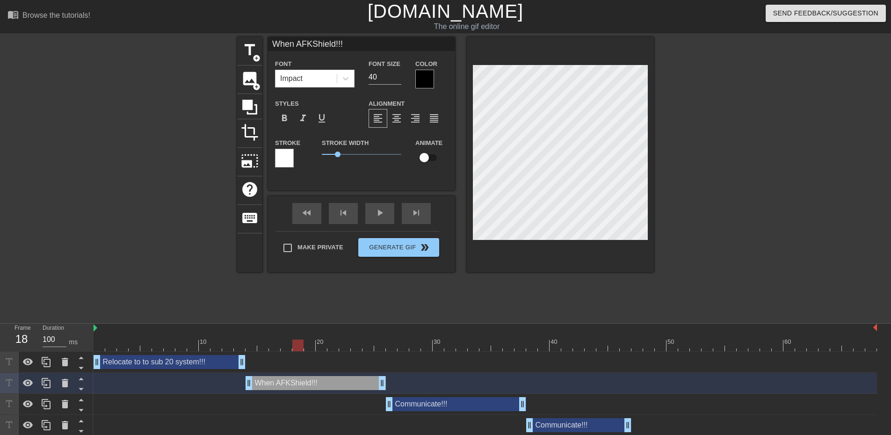
type textarea "When AFK Shield!!!"
type input "When AFK -Shield!!!"
type textarea "When AFK -Shield!!!"
type input "When AFK - Shield!!!"
type textarea "When AFK - Shield!!!"
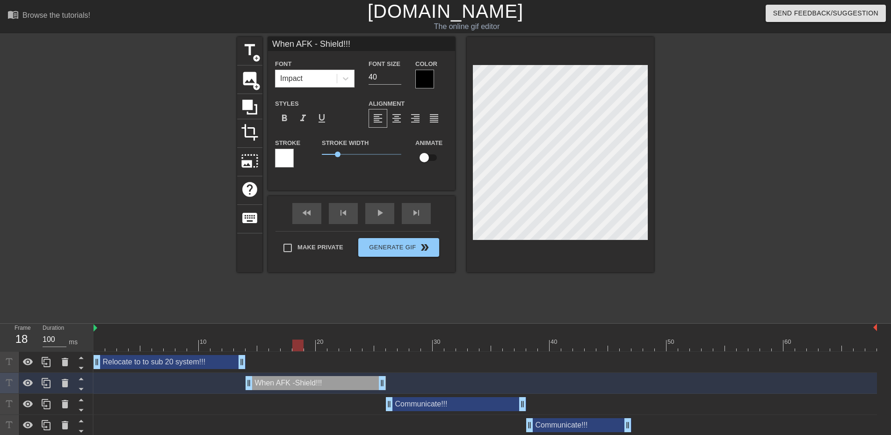
scroll to position [1, 3]
click at [528, 300] on div "title add_circle image add_circle crop photo_size_select_large help keyboard Wh…" at bounding box center [445, 177] width 417 height 281
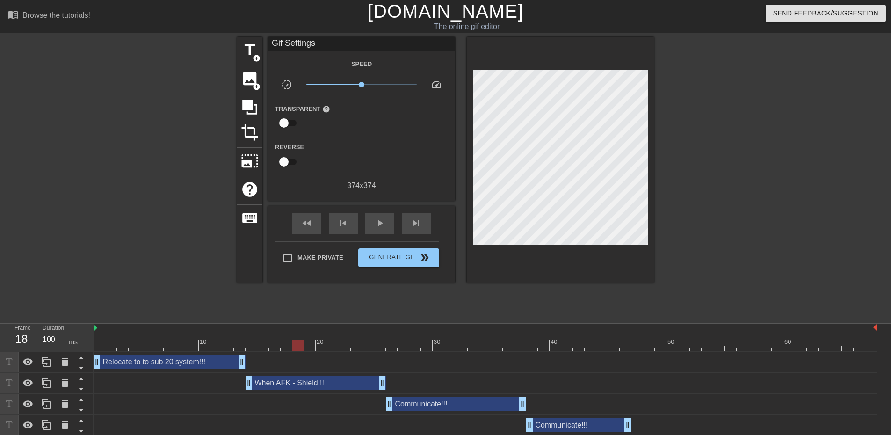
click at [465, 408] on div "Communicate!!! drag_handle drag_handle" at bounding box center [456, 404] width 140 height 14
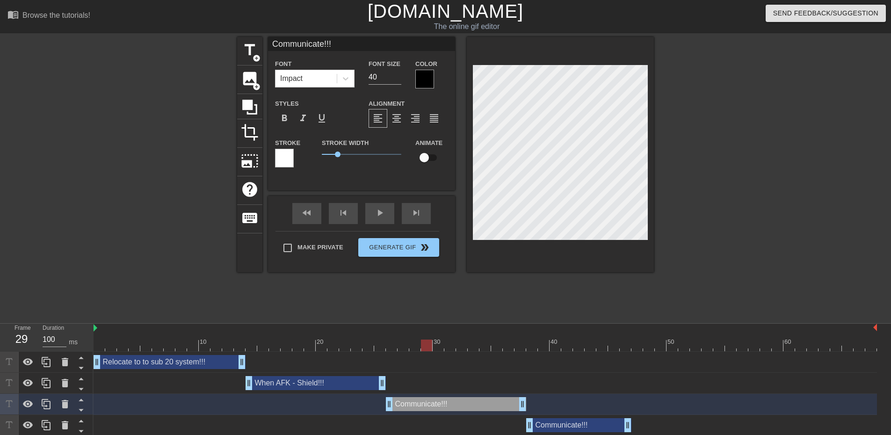
click at [427, 347] on div at bounding box center [486, 346] width 784 height 12
type input "Communicate!!!"
type textarea "Communicate!!!"
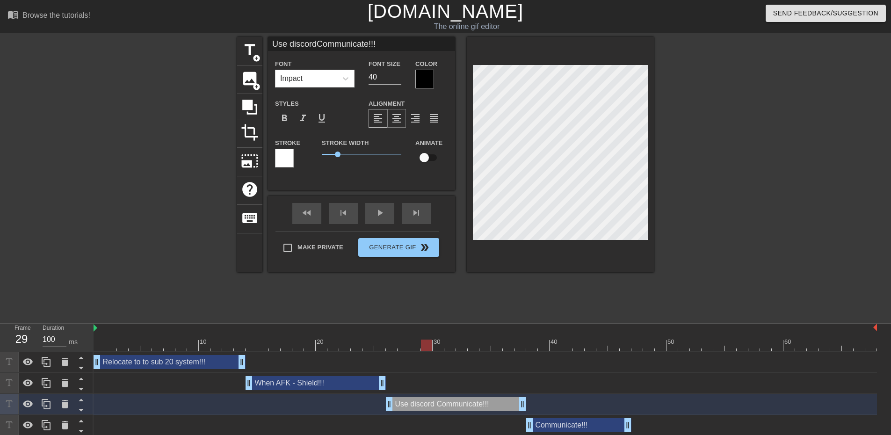
click at [397, 122] on span "format_align_center" at bounding box center [396, 118] width 11 height 11
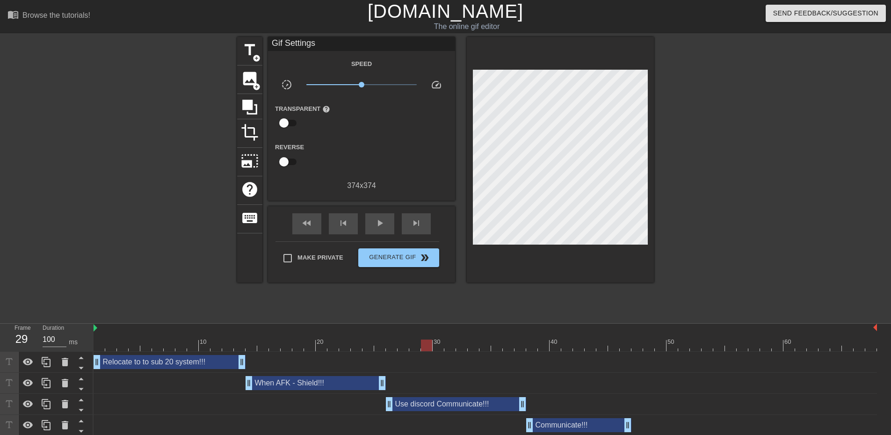
click at [748, 284] on div at bounding box center [735, 177] width 140 height 281
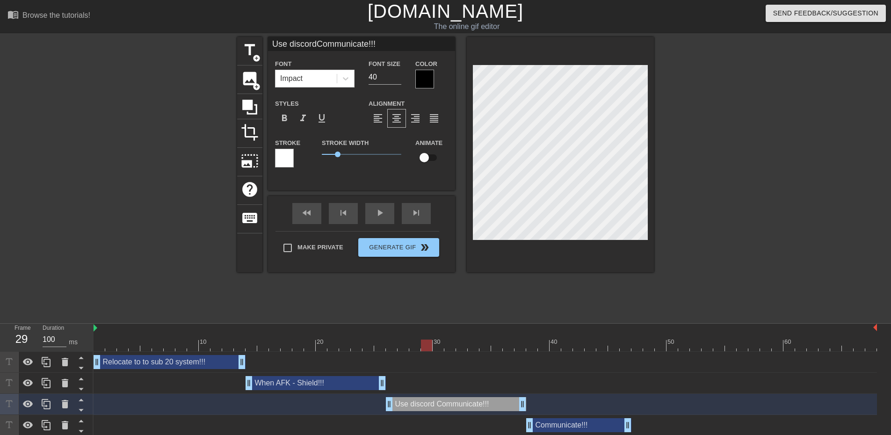
click at [601, 422] on div "Communicate!!! drag_handle drag_handle" at bounding box center [578, 425] width 105 height 14
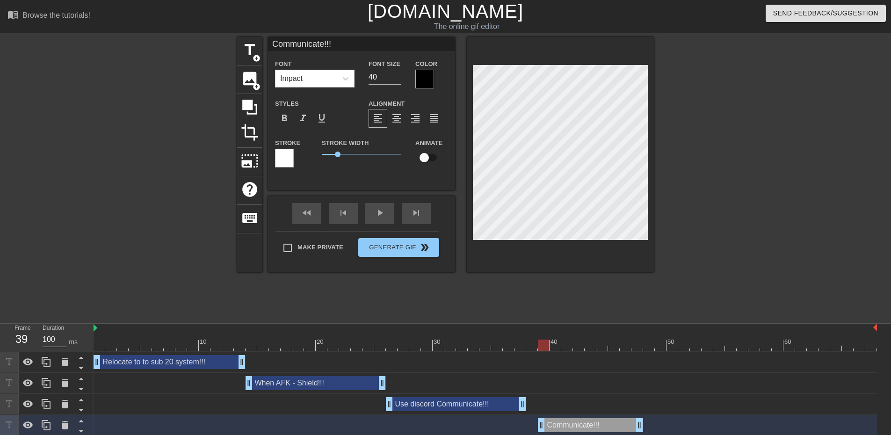
drag, startPoint x: 596, startPoint y: 425, endPoint x: 603, endPoint y: 424, distance: 7.5
click at [603, 424] on div "Communicate!!! drag_handle drag_handle" at bounding box center [590, 425] width 105 height 14
click at [400, 120] on span "format_align_center" at bounding box center [396, 118] width 11 height 11
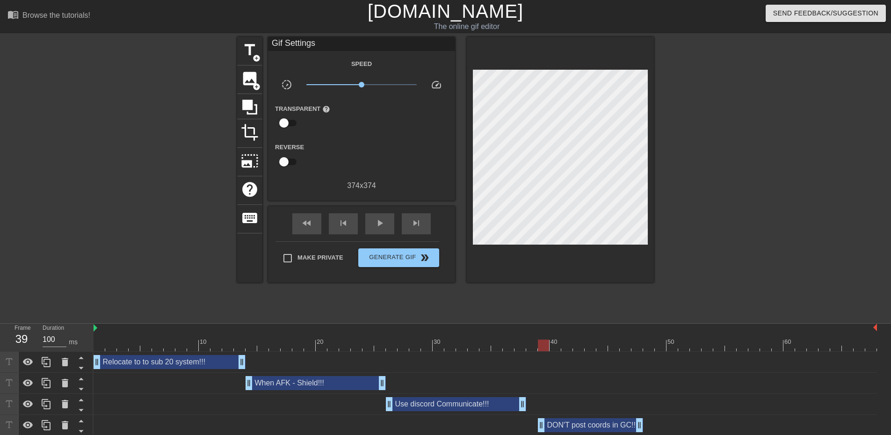
drag, startPoint x: 773, startPoint y: 273, endPoint x: 725, endPoint y: 257, distance: 50.6
click at [773, 273] on div at bounding box center [735, 177] width 140 height 281
click at [368, 215] on div "play_arrow" at bounding box center [379, 223] width 29 height 21
click at [383, 226] on span "pause" at bounding box center [379, 223] width 11 height 11
click at [404, 349] on div at bounding box center [486, 346] width 784 height 12
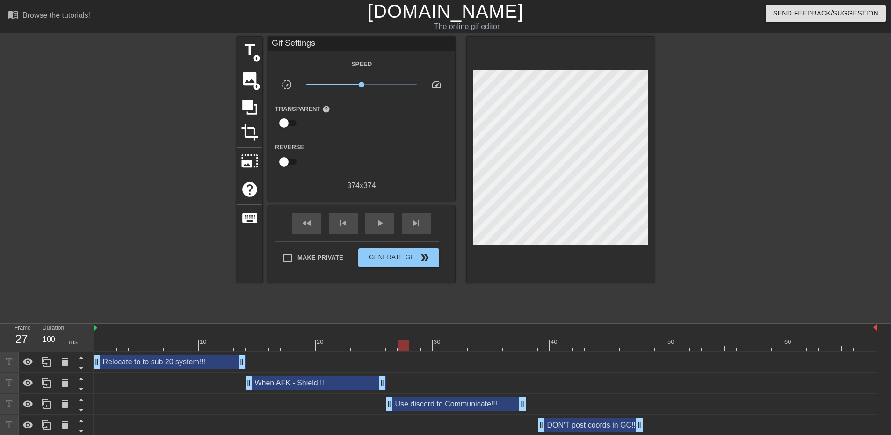
click at [654, 285] on div "title add_circle image add_circle crop photo_size_select_large help keyboard Gi…" at bounding box center [445, 177] width 417 height 281
click at [601, 426] on div "DON'T post coords in GC!!! drag_handle drag_handle" at bounding box center [590, 425] width 105 height 14
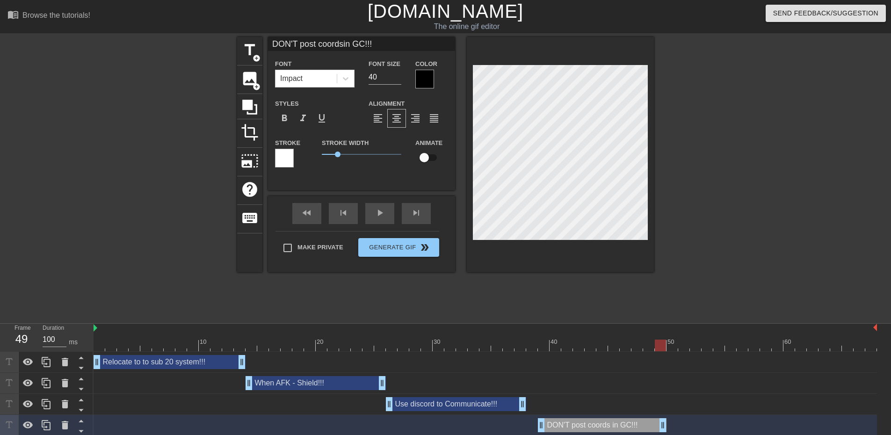
drag, startPoint x: 641, startPoint y: 425, endPoint x: 664, endPoint y: 421, distance: 22.8
click at [706, 280] on div at bounding box center [735, 177] width 140 height 281
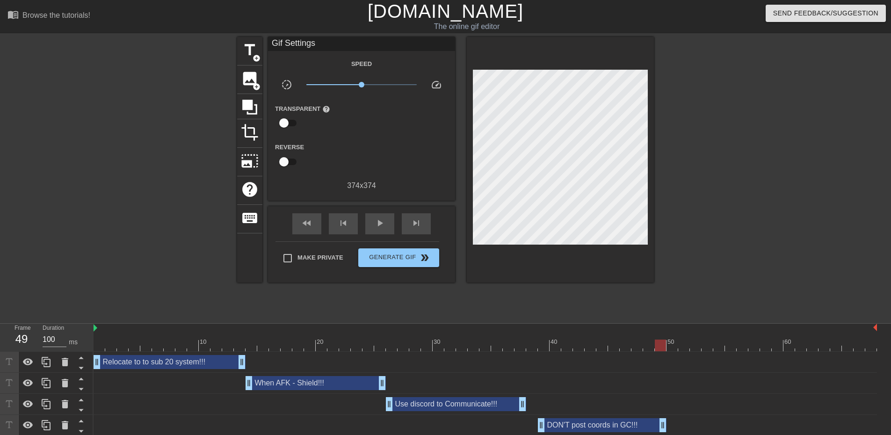
scroll to position [3, 0]
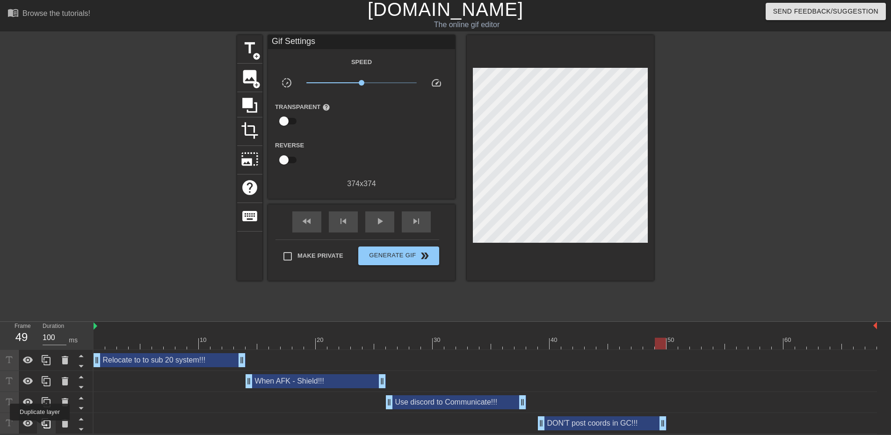
click at [40, 427] on div at bounding box center [46, 423] width 19 height 21
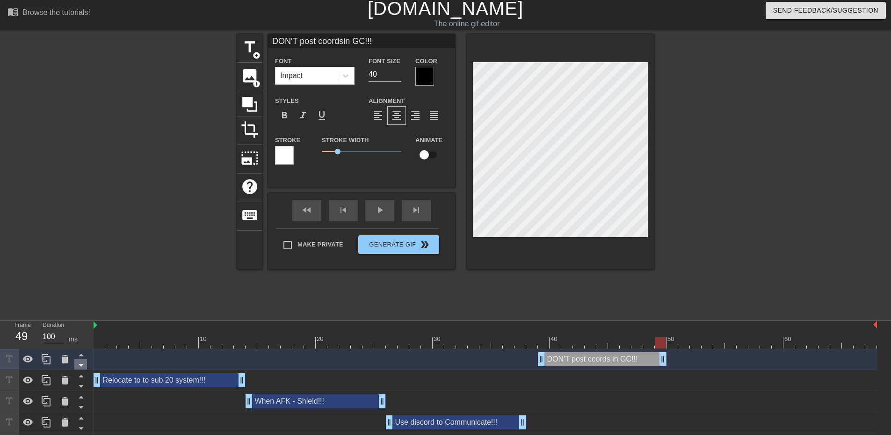
click at [82, 369] on icon at bounding box center [81, 365] width 12 height 12
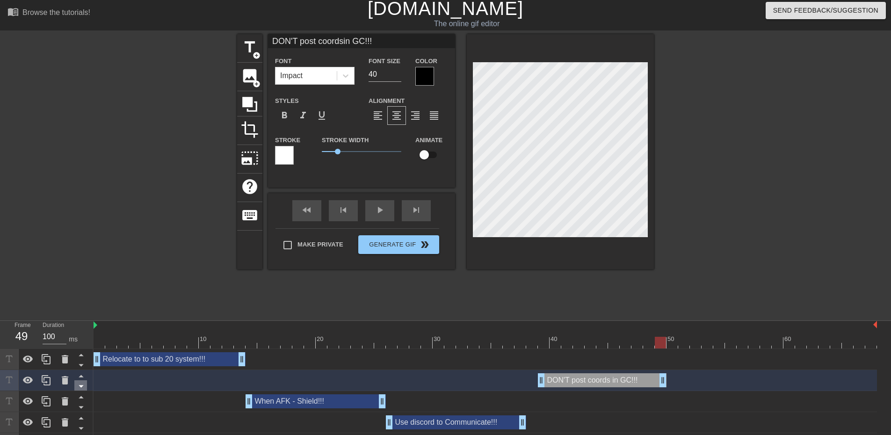
click at [80, 388] on icon at bounding box center [81, 386] width 12 height 12
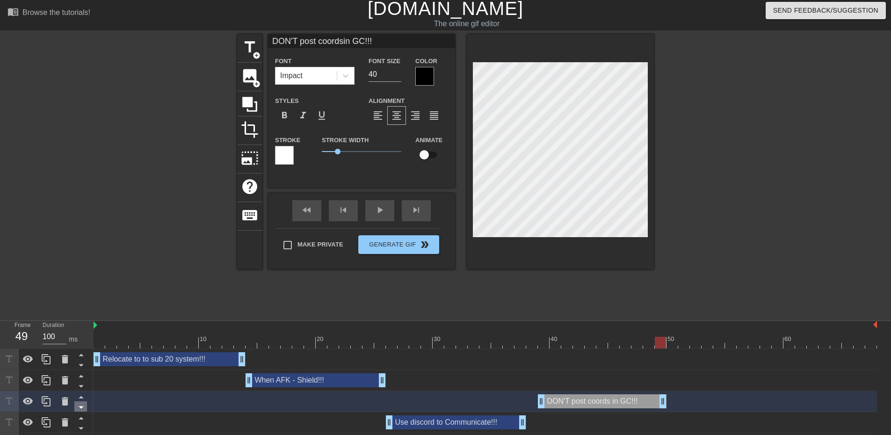
click at [82, 411] on icon at bounding box center [81, 407] width 12 height 12
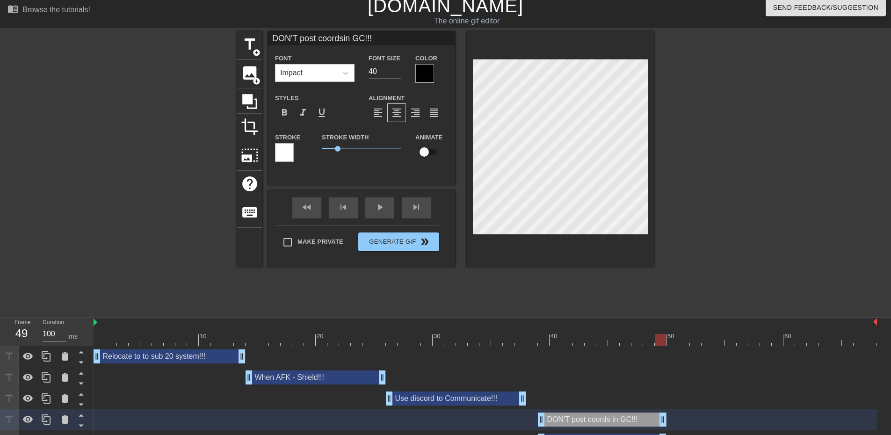
scroll to position [24, 0]
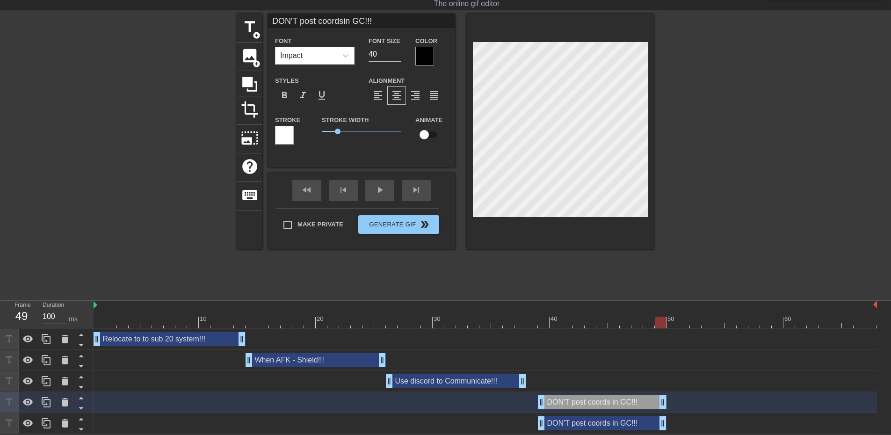
click at [559, 422] on div "DON'T post coords in GC!!! drag_handle drag_handle" at bounding box center [602, 423] width 129 height 14
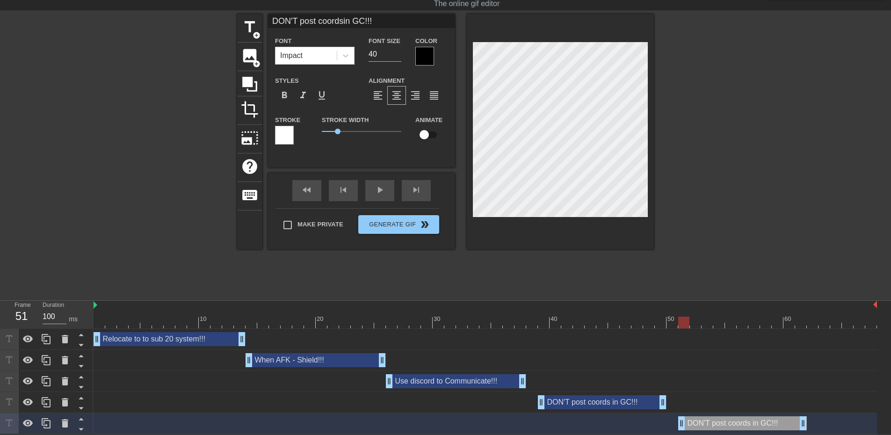
drag, startPoint x: 595, startPoint y: 423, endPoint x: 734, endPoint y: 417, distance: 139.1
click at [734, 417] on div "DON'T post coords in GC!!! drag_handle drag_handle" at bounding box center [742, 423] width 129 height 14
click at [732, 267] on div at bounding box center [735, 154] width 140 height 281
click at [724, 253] on div at bounding box center [735, 154] width 140 height 281
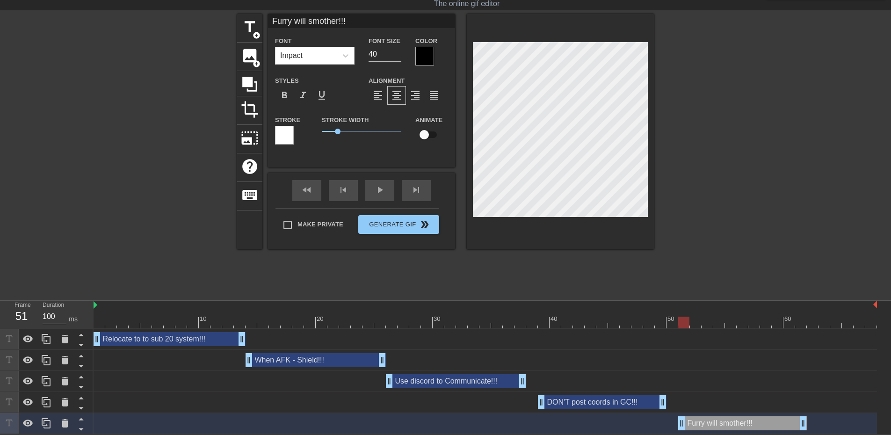
click at [730, 231] on div at bounding box center [735, 154] width 140 height 281
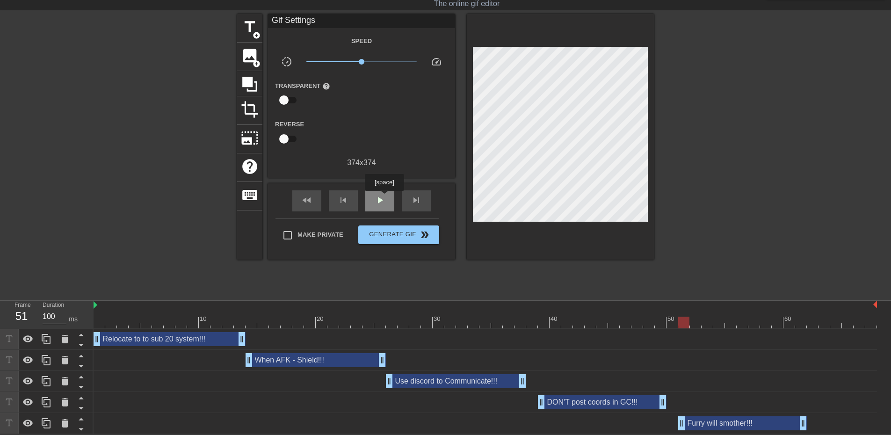
click at [384, 197] on span "play_arrow" at bounding box center [379, 200] width 11 height 11
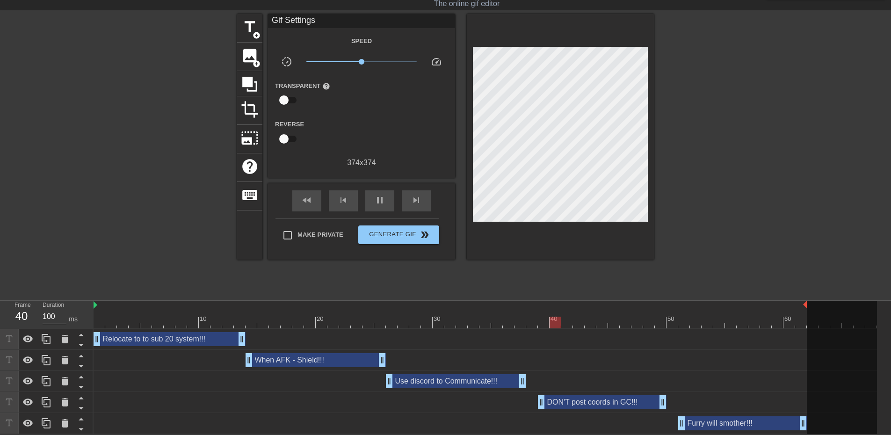
drag, startPoint x: 876, startPoint y: 300, endPoint x: 806, endPoint y: 322, distance: 73.5
click at [806, 322] on div "10 20 30 40 50 60" at bounding box center [486, 315] width 784 height 28
click at [793, 255] on div at bounding box center [735, 154] width 140 height 281
click at [379, 195] on span "pause" at bounding box center [379, 200] width 11 height 11
click at [397, 235] on span "Generate Gif double_arrow" at bounding box center [398, 234] width 73 height 11
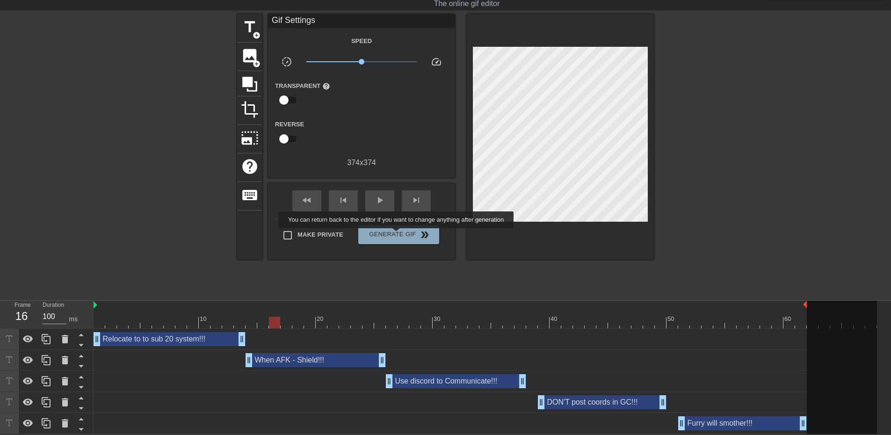
scroll to position [0, 0]
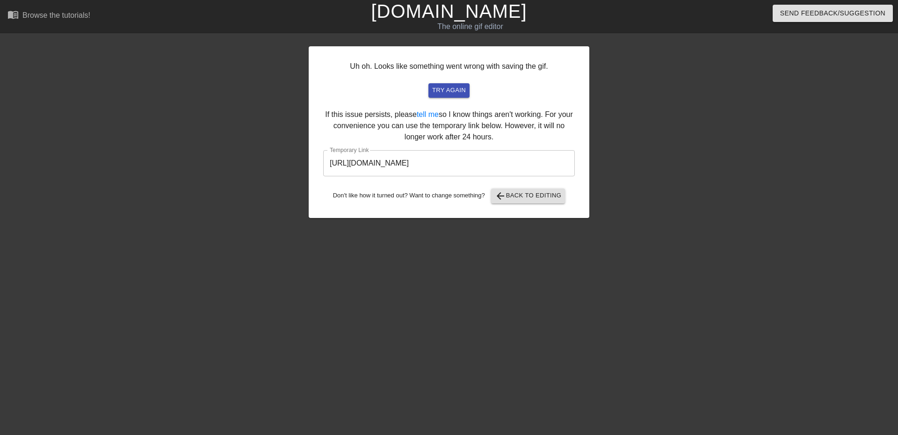
click at [515, 162] on input "[URL][DOMAIN_NAME]" at bounding box center [449, 163] width 252 height 26
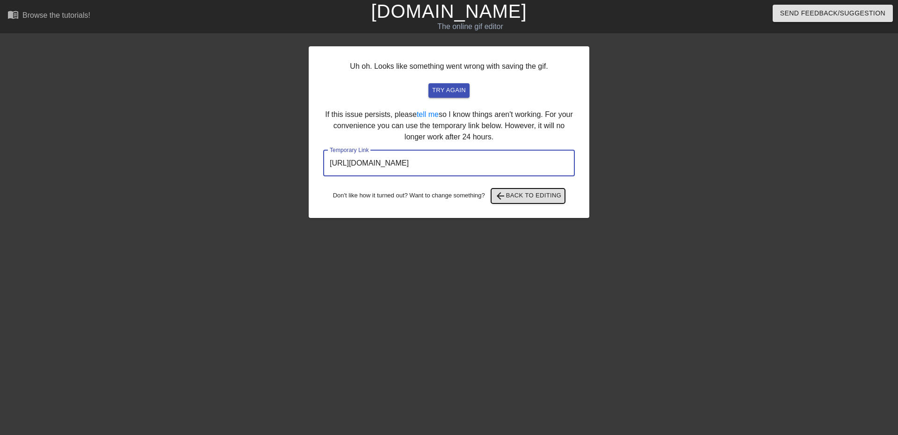
click at [512, 193] on span "arrow_back Back to Editing" at bounding box center [528, 195] width 67 height 11
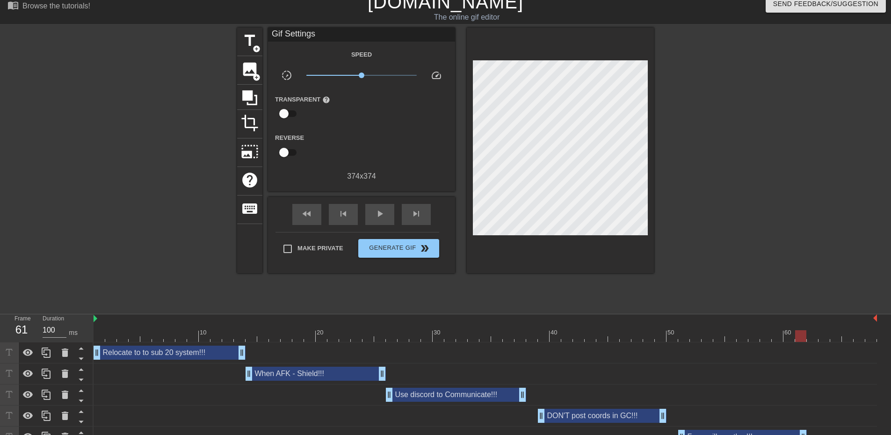
scroll to position [24, 0]
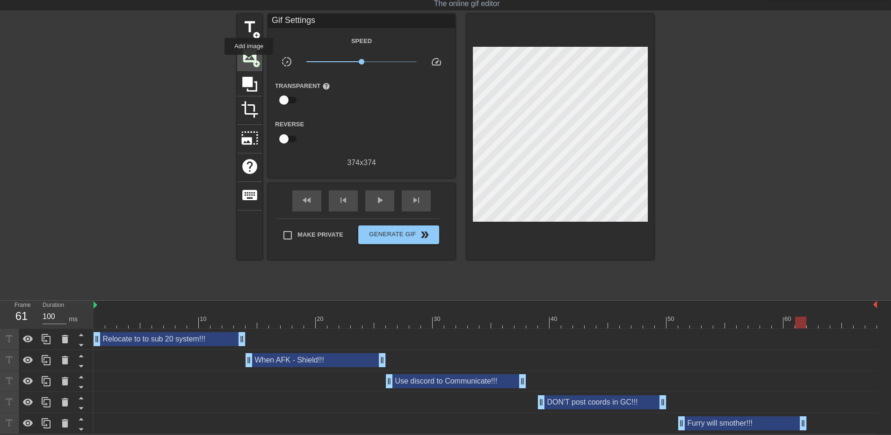
click at [249, 61] on span "image" at bounding box center [250, 56] width 18 height 18
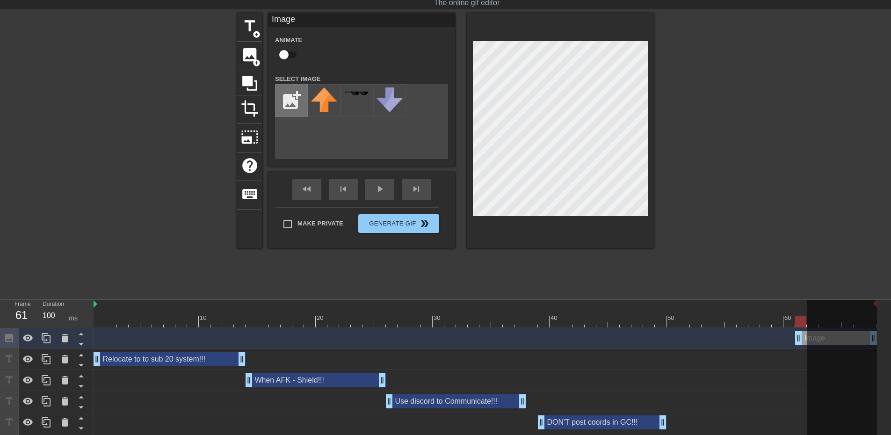
click at [285, 102] on input "file" at bounding box center [292, 101] width 32 height 32
click at [327, 101] on img at bounding box center [324, 99] width 26 height 25
click at [80, 342] on icon at bounding box center [81, 344] width 12 height 12
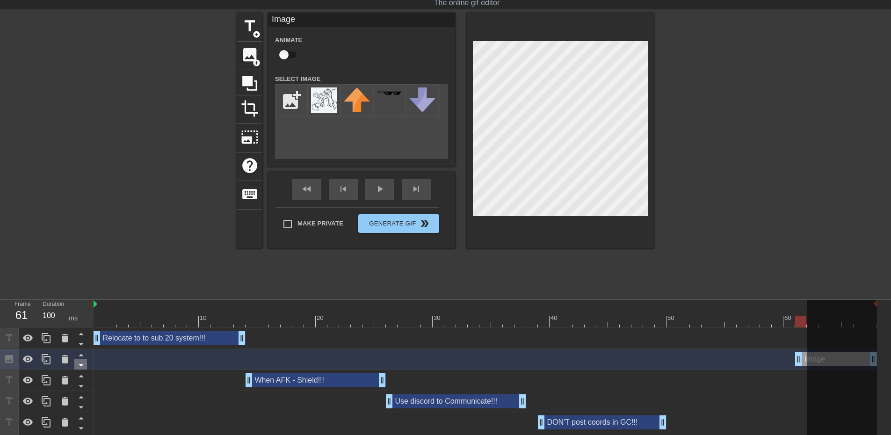
click at [80, 364] on icon at bounding box center [81, 365] width 12 height 12
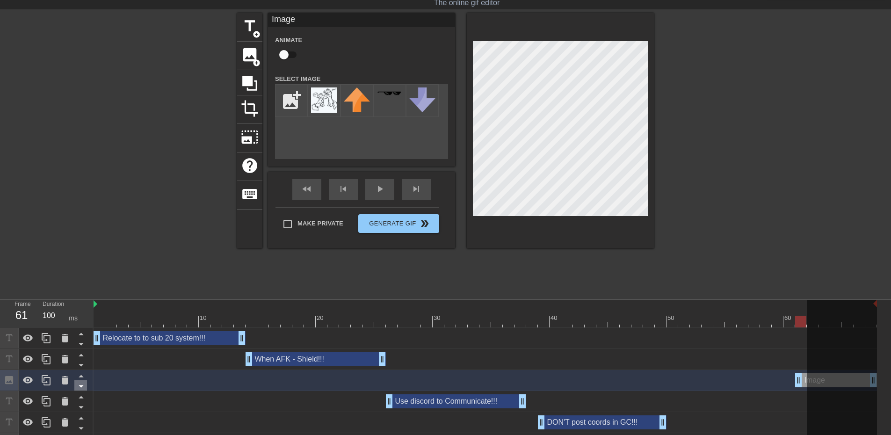
click at [80, 387] on icon at bounding box center [81, 387] width 5 height 2
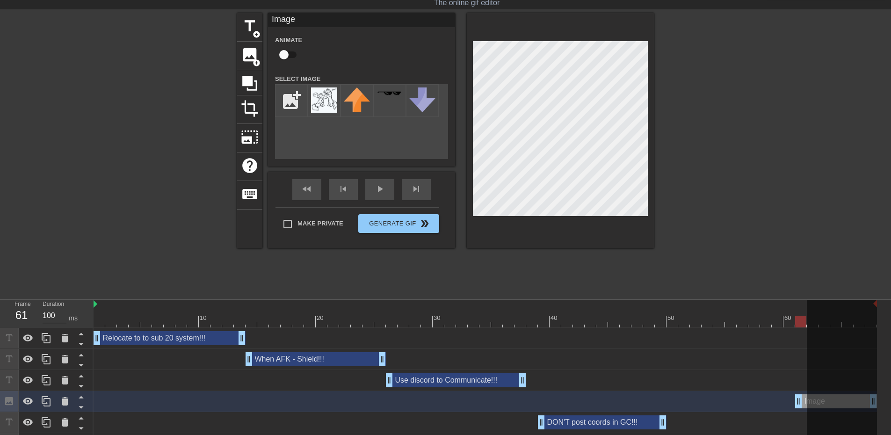
scroll to position [2, 0]
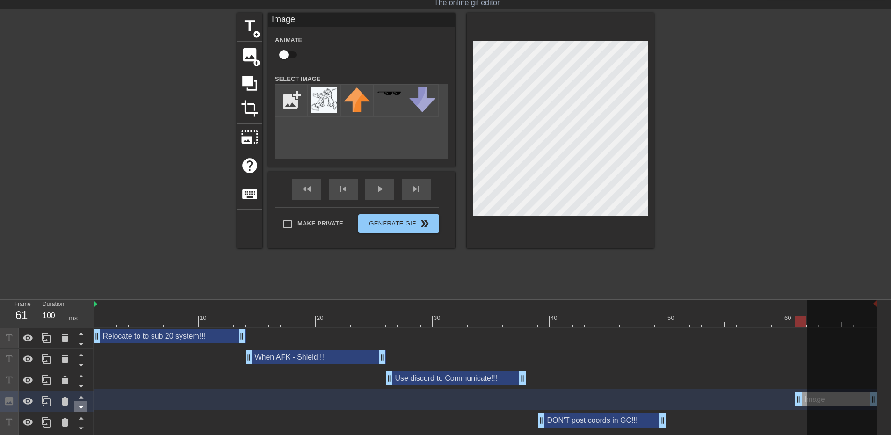
click at [84, 410] on icon at bounding box center [81, 407] width 12 height 12
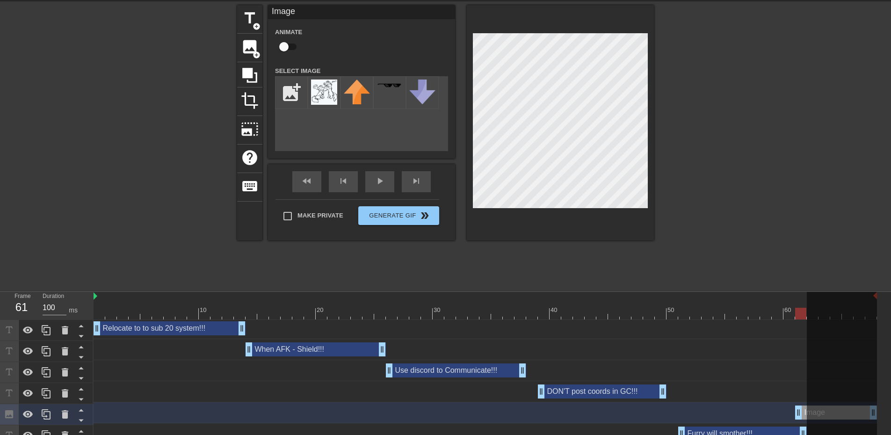
scroll to position [45, 0]
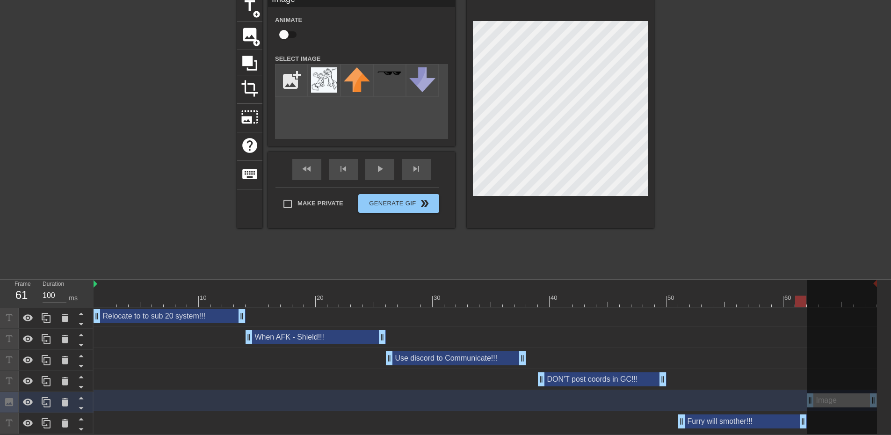
drag, startPoint x: 802, startPoint y: 400, endPoint x: 813, endPoint y: 400, distance: 10.8
click at [813, 400] on div "10 20 30 40 50 60 Relocate to to sub 20 system!!! drag_handle drag_handle When …" at bounding box center [493, 357] width 798 height 154
drag, startPoint x: 806, startPoint y: 303, endPoint x: 888, endPoint y: 305, distance: 81.4
click at [888, 305] on div "10 20 30 40 50 60 Relocate to to sub 20 system!!! drag_handle drag_handle When …" at bounding box center [493, 357] width 798 height 154
click at [877, 284] on div at bounding box center [877, 284] width 5 height 9
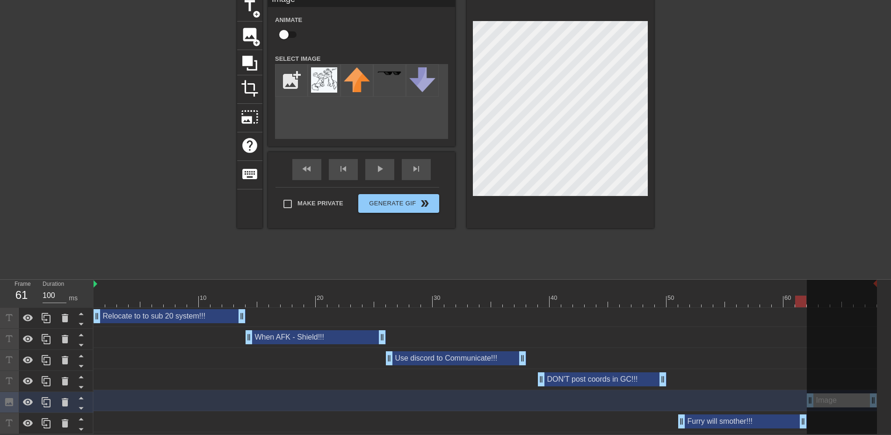
scroll to position [0, 0]
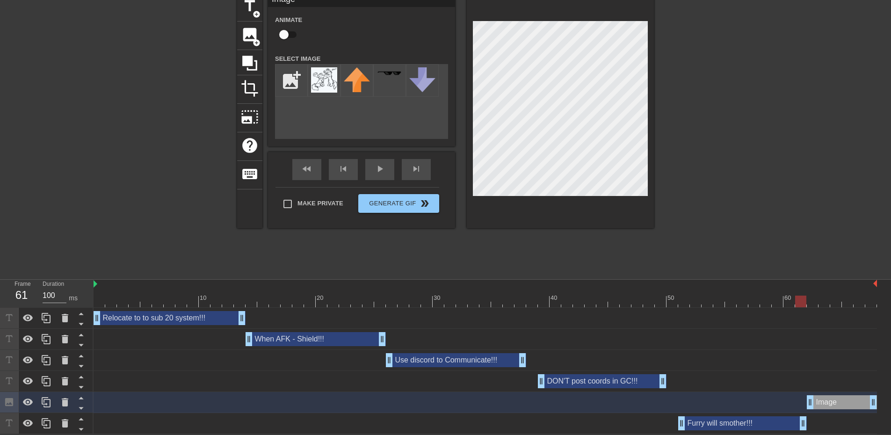
drag, startPoint x: 877, startPoint y: 284, endPoint x: 960, endPoint y: 288, distance: 82.9
click at [891, 288] on html "menu_book Browse the tutorials! [DOMAIN_NAME] The online gif editor Send Feedba…" at bounding box center [445, 195] width 891 height 478
click at [80, 408] on icon at bounding box center [81, 409] width 5 height 2
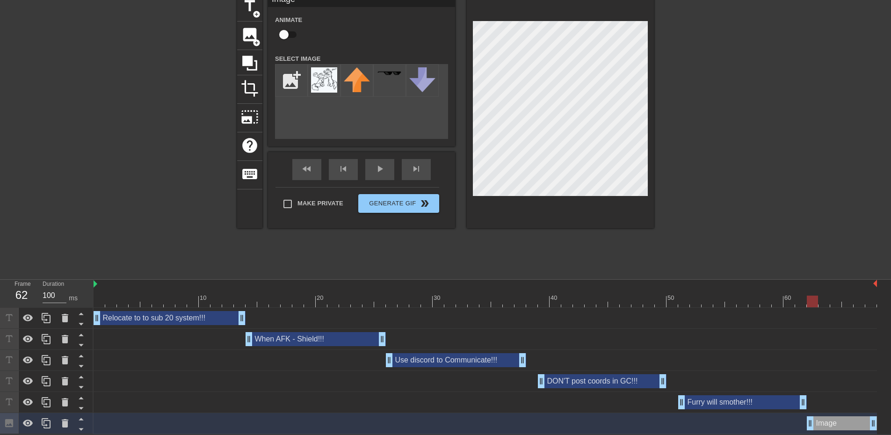
click at [818, 305] on div at bounding box center [486, 302] width 784 height 12
click at [664, 192] on div "title add_circle image add_circle crop photo_size_select_large help keyboard Im…" at bounding box center [445, 133] width 891 height 281
drag, startPoint x: 875, startPoint y: 419, endPoint x: 914, endPoint y: 422, distance: 38.9
click at [891, 422] on html "menu_book Browse the tutorials! [DOMAIN_NAME] The online gif editor Send Feedba…" at bounding box center [445, 195] width 891 height 478
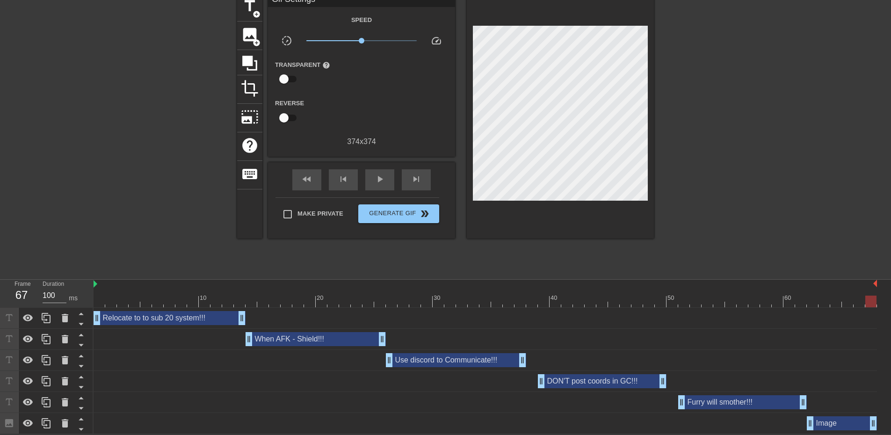
drag, startPoint x: 730, startPoint y: 182, endPoint x: 658, endPoint y: 169, distance: 73.7
click at [728, 182] on div at bounding box center [735, 133] width 140 height 281
click at [387, 173] on div "play_arrow" at bounding box center [379, 179] width 29 height 21
click at [364, 211] on span "Generate Gif double_arrow" at bounding box center [398, 213] width 73 height 11
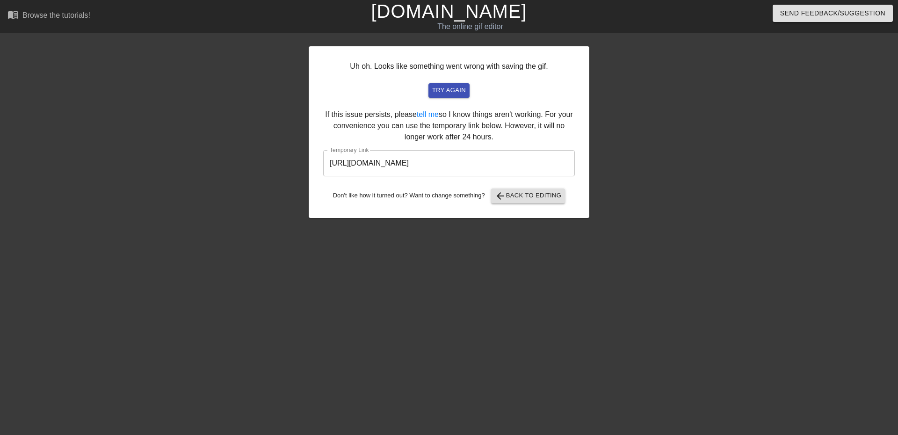
click at [496, 160] on input "[URL][DOMAIN_NAME]" at bounding box center [449, 163] width 252 height 26
